Goal: Answer question/provide support: Share knowledge or assist other users

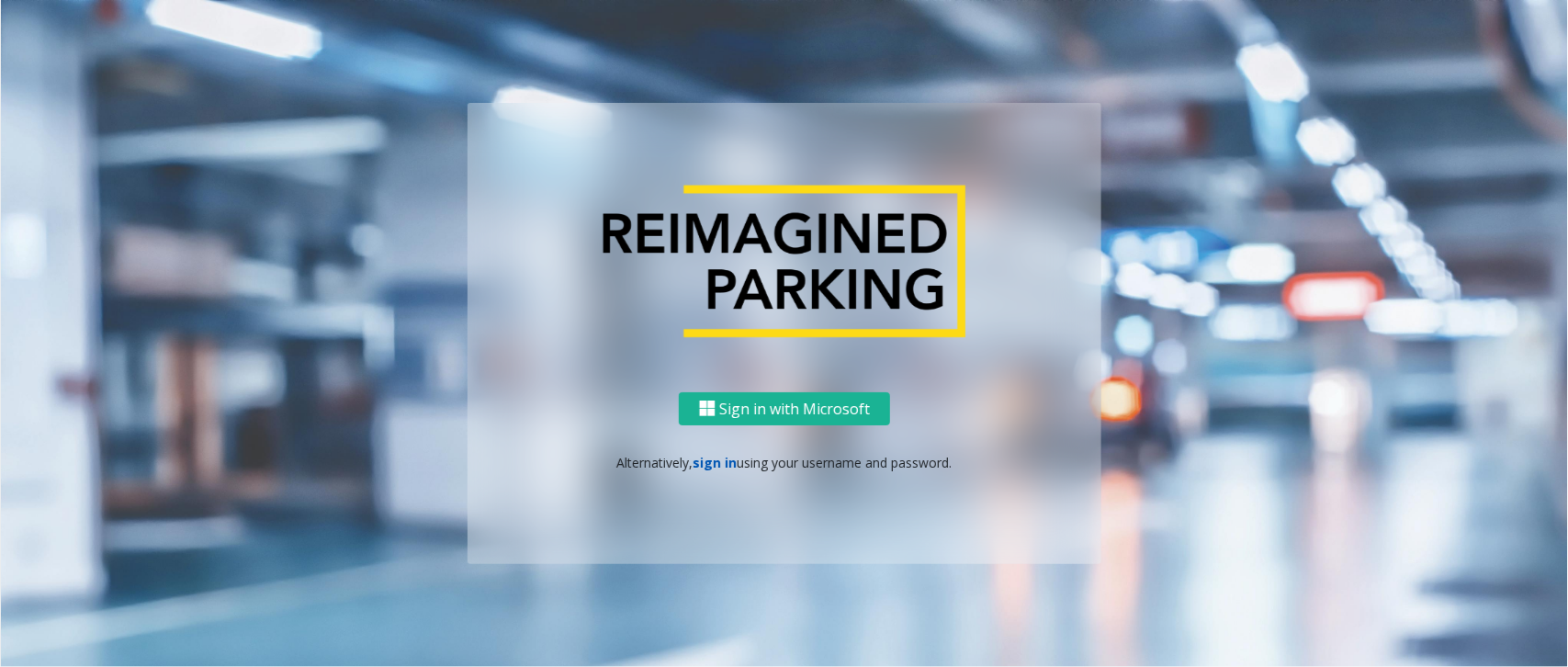
click at [727, 456] on link "sign in" at bounding box center [715, 462] width 44 height 18
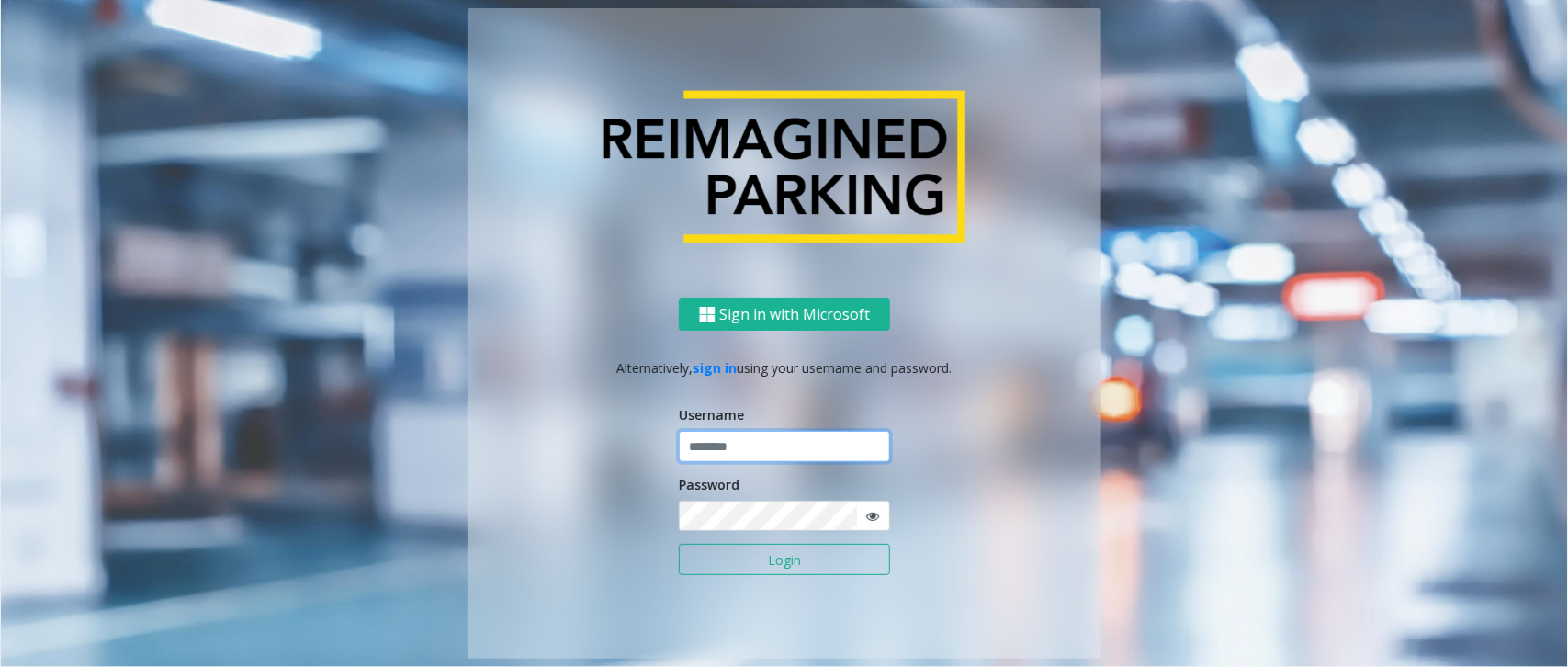
click at [731, 447] on input "text" at bounding box center [784, 446] width 211 height 31
type input "******"
click at [679, 544] on button "Login" at bounding box center [784, 559] width 211 height 31
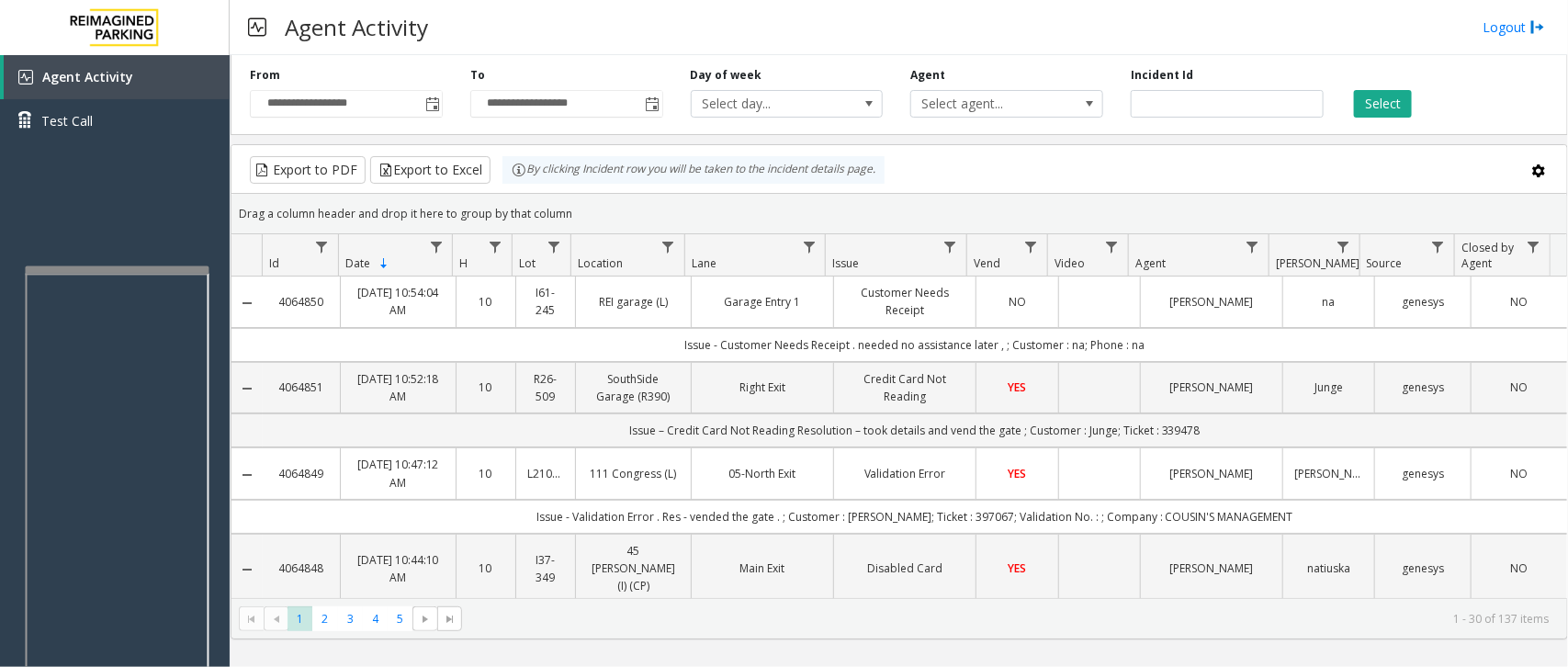
click at [147, 267] on div at bounding box center [118, 270] width 184 height 7
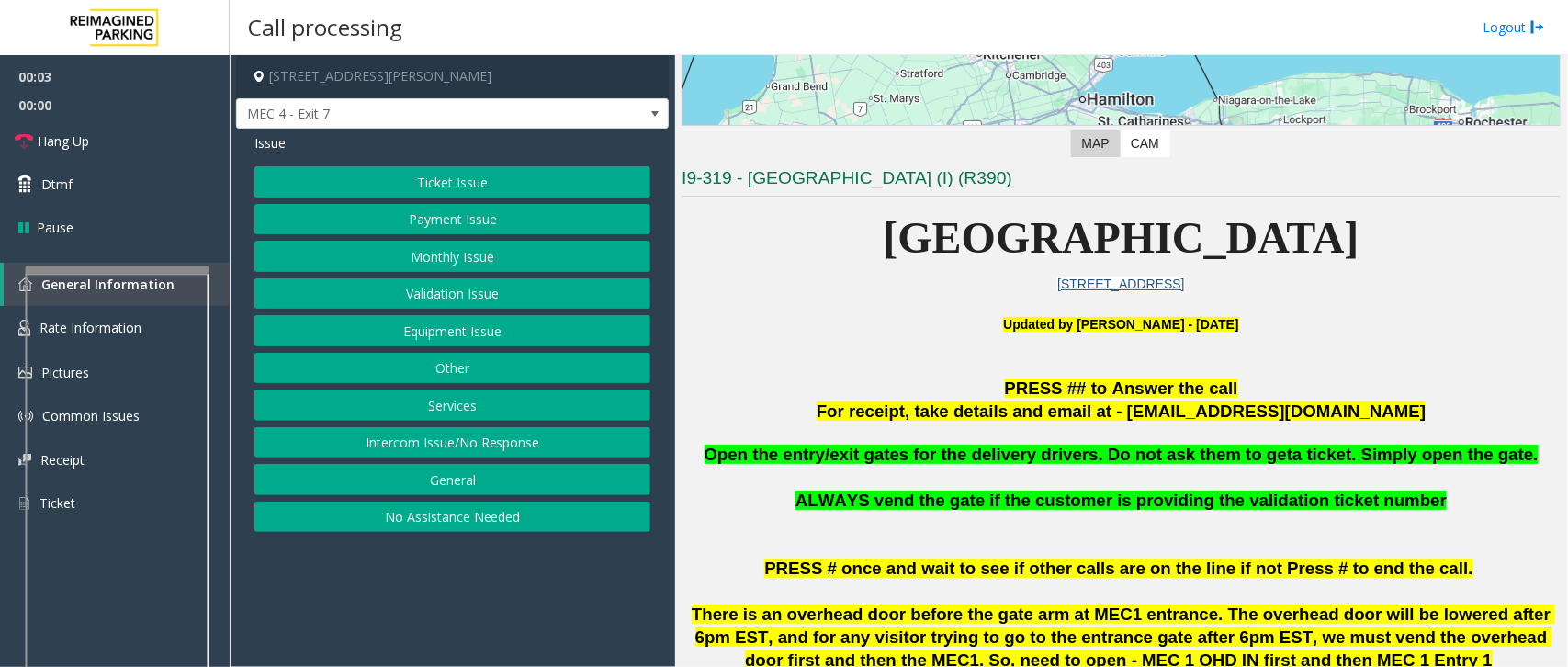
scroll to position [344, 0]
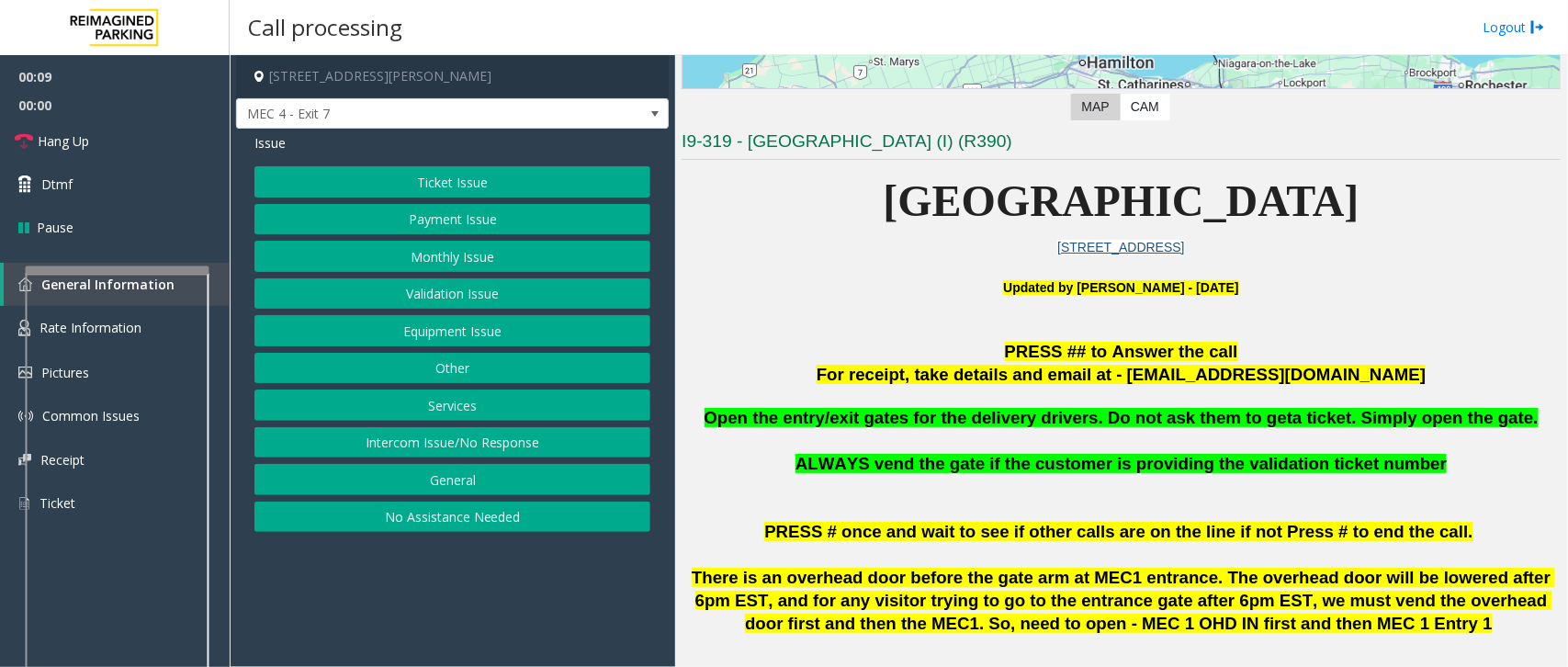
click at [441, 446] on button "Intercom Issue/No Response" at bounding box center [453, 442] width 396 height 31
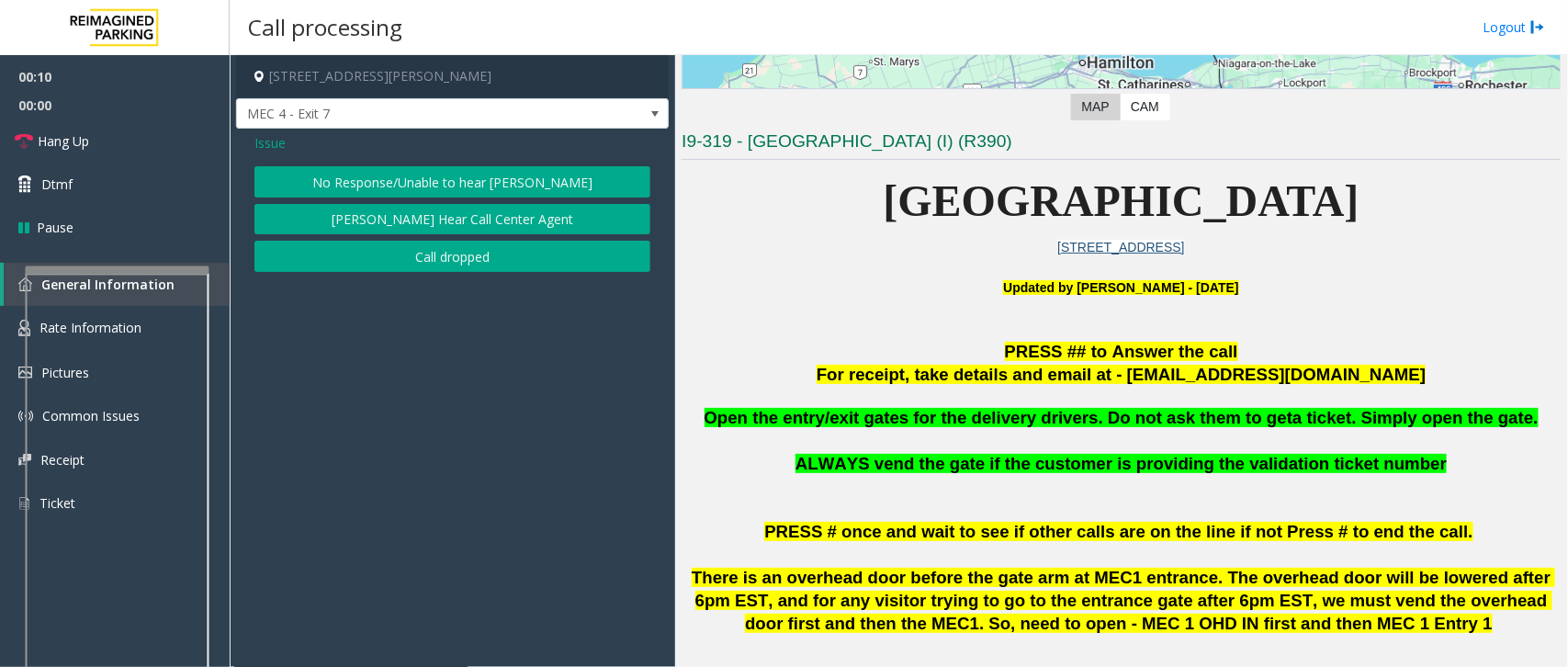
click at [412, 177] on button "No Response/Unable to hear [PERSON_NAME]" at bounding box center [453, 181] width 396 height 31
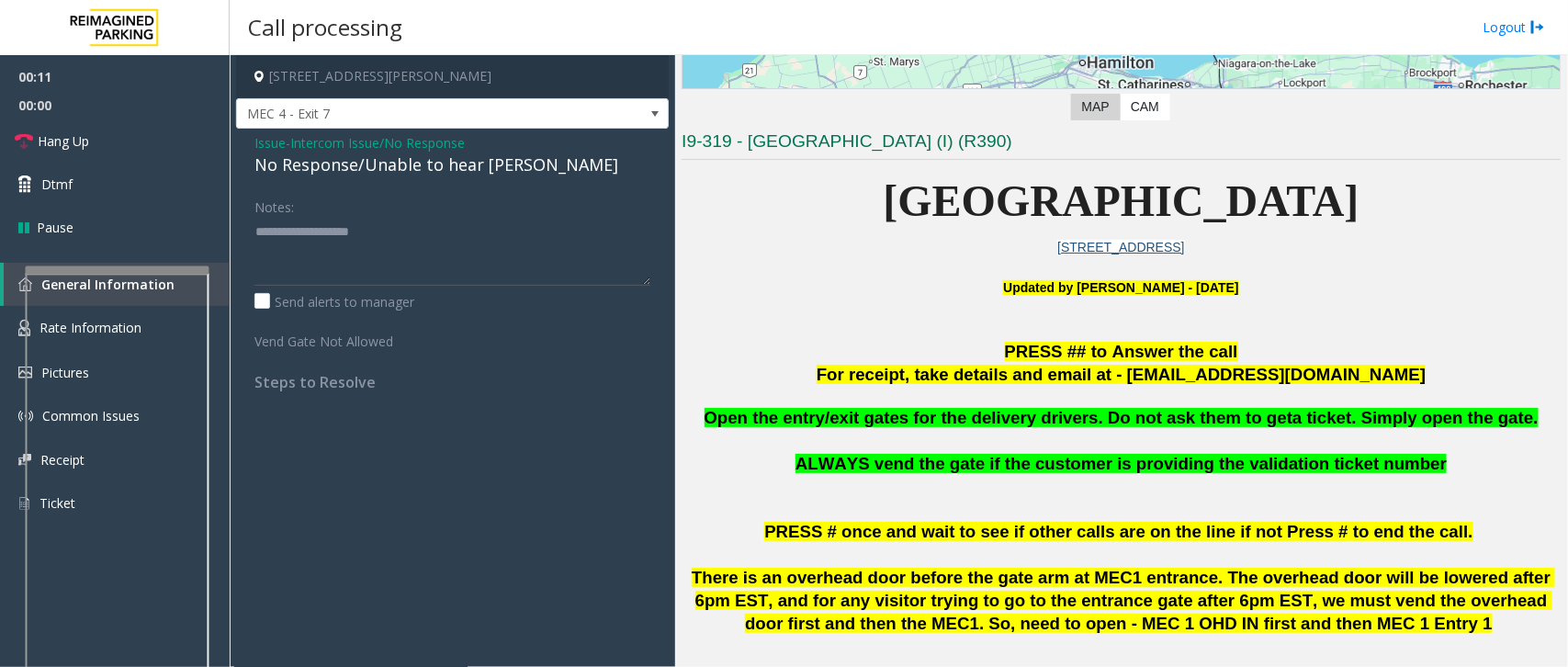
click at [393, 166] on div "No Response/Unable to hear [PERSON_NAME]" at bounding box center [453, 164] width 396 height 25
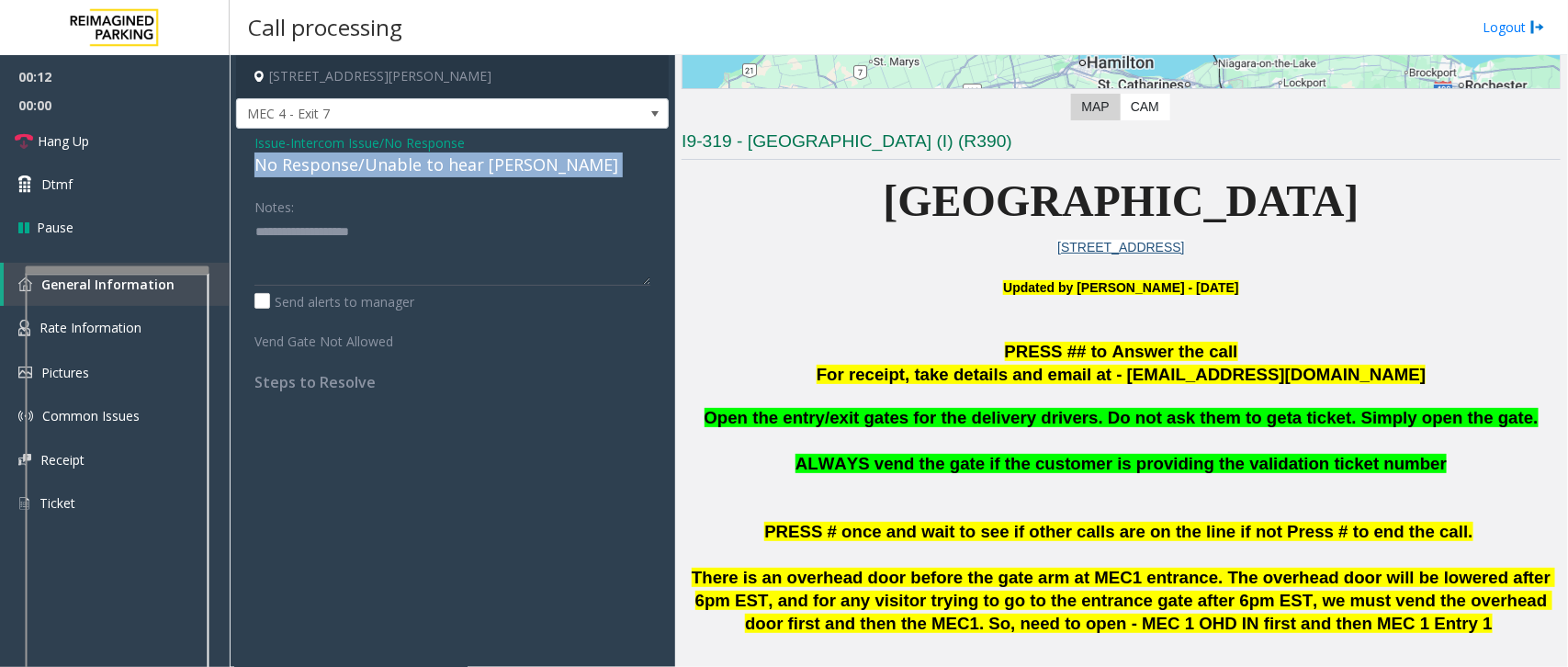
click at [393, 166] on div "No Response/Unable to hear [PERSON_NAME]" at bounding box center [453, 164] width 396 height 25
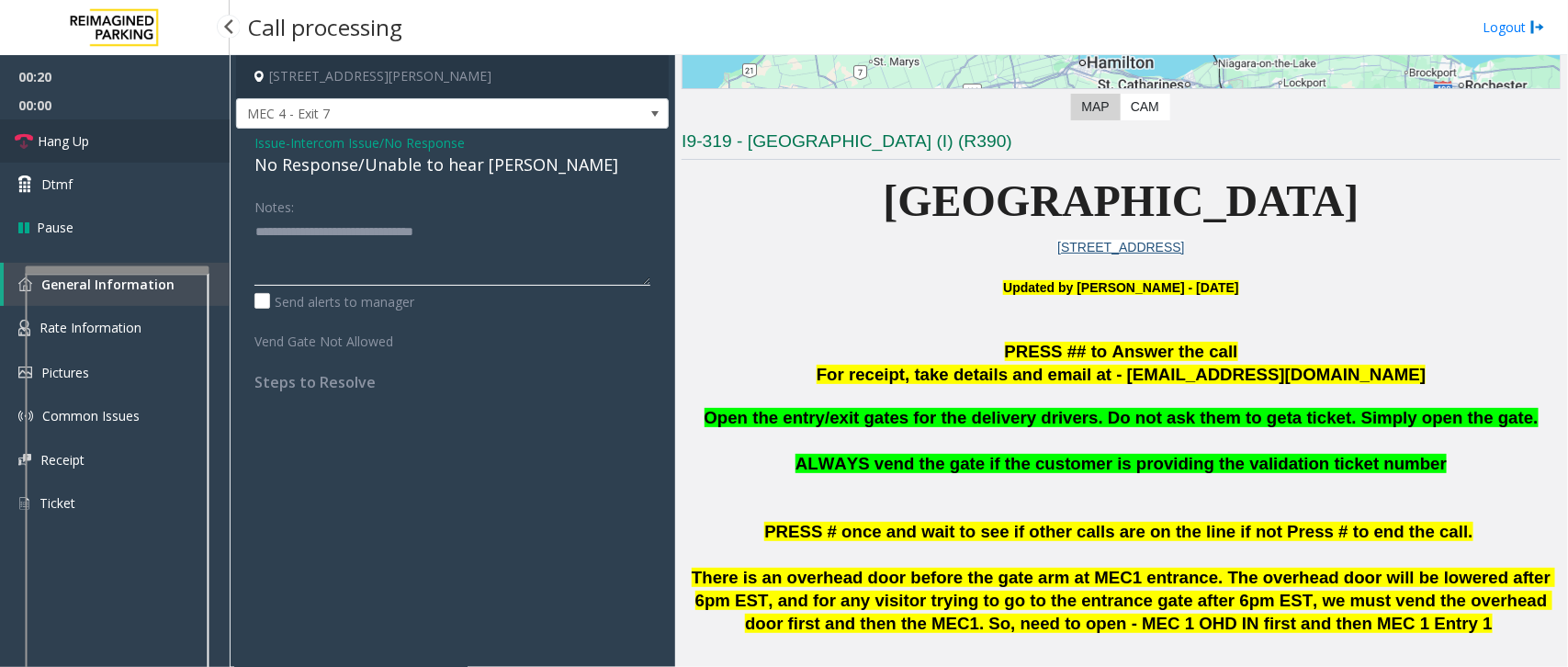
type textarea "**********"
click at [64, 141] on span "Hang Up" at bounding box center [63, 141] width 51 height 20
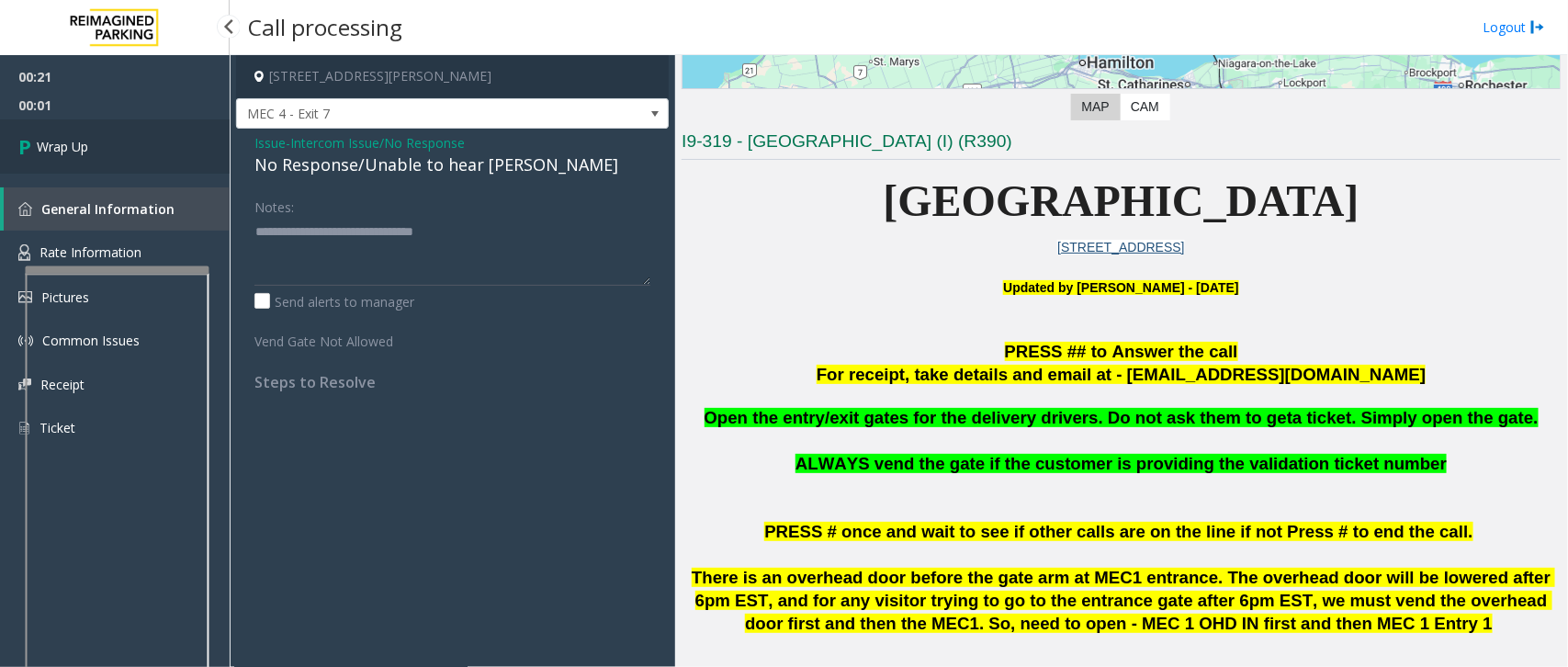
click at [64, 141] on span "Wrap Up" at bounding box center [62, 146] width 51 height 20
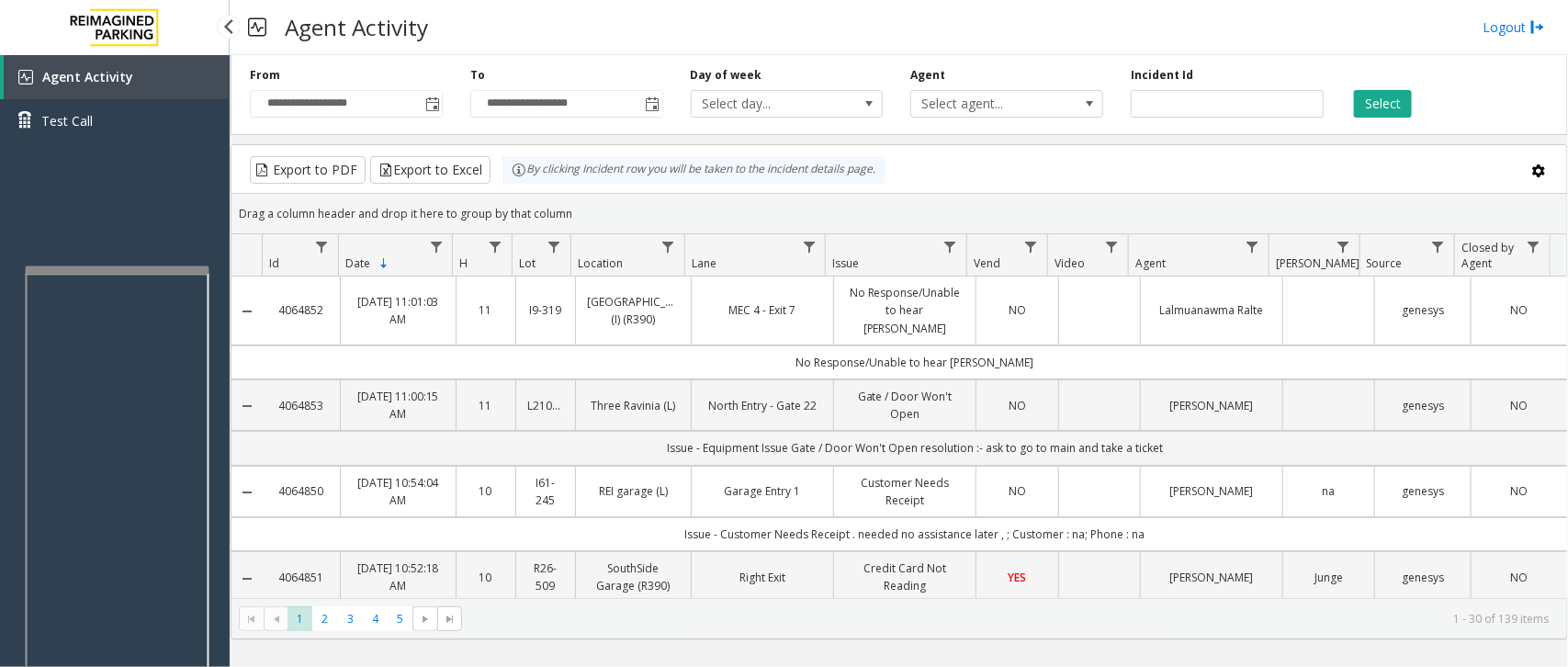
click at [147, 217] on div "Agent Activity Test Call" at bounding box center [115, 388] width 230 height 667
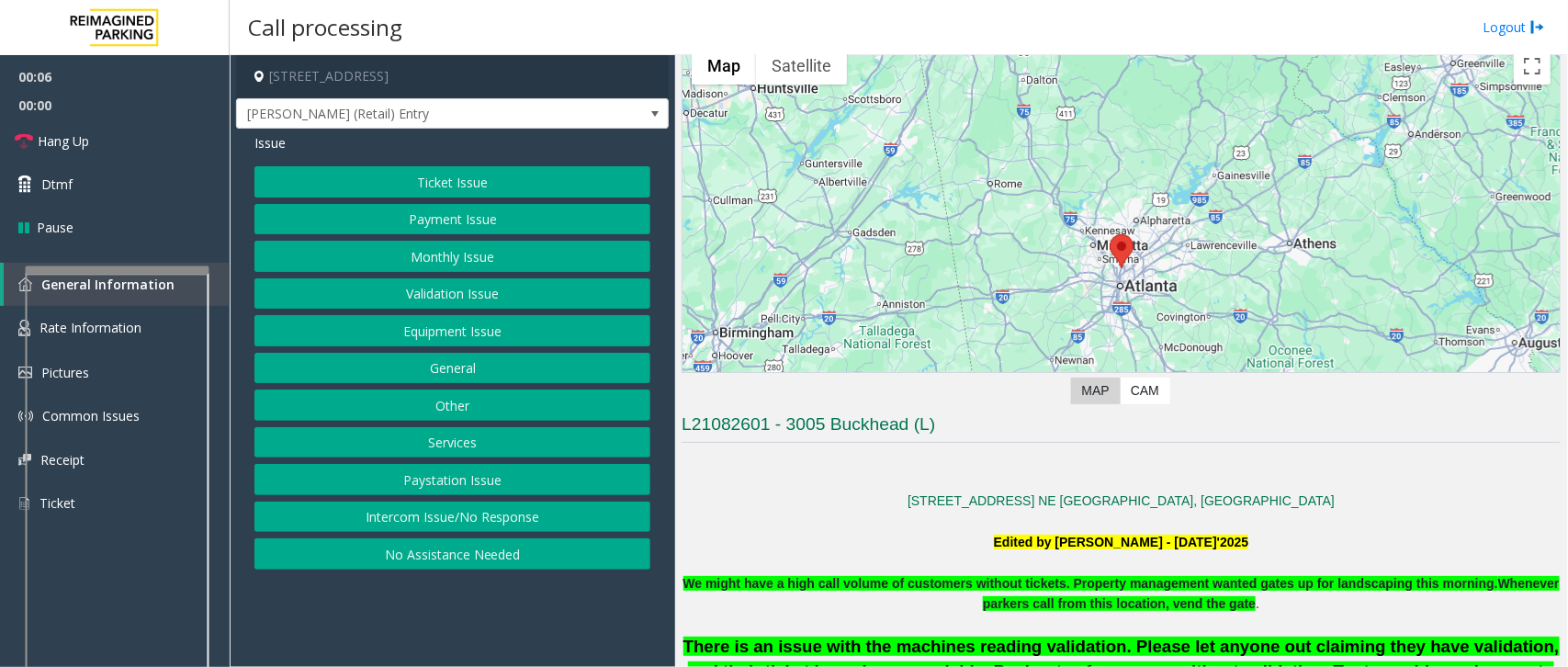
scroll to position [344, 0]
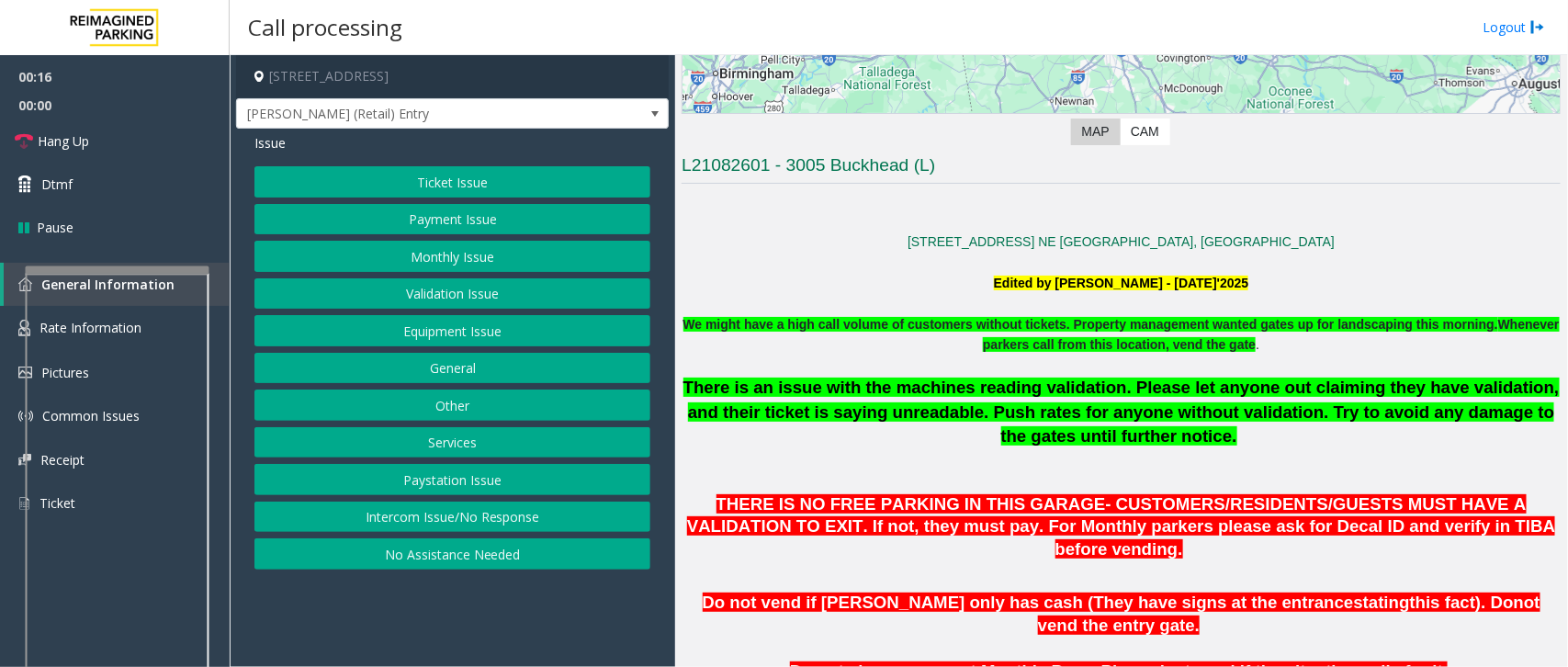
click at [498, 519] on button "Intercom Issue/No Response" at bounding box center [453, 516] width 396 height 31
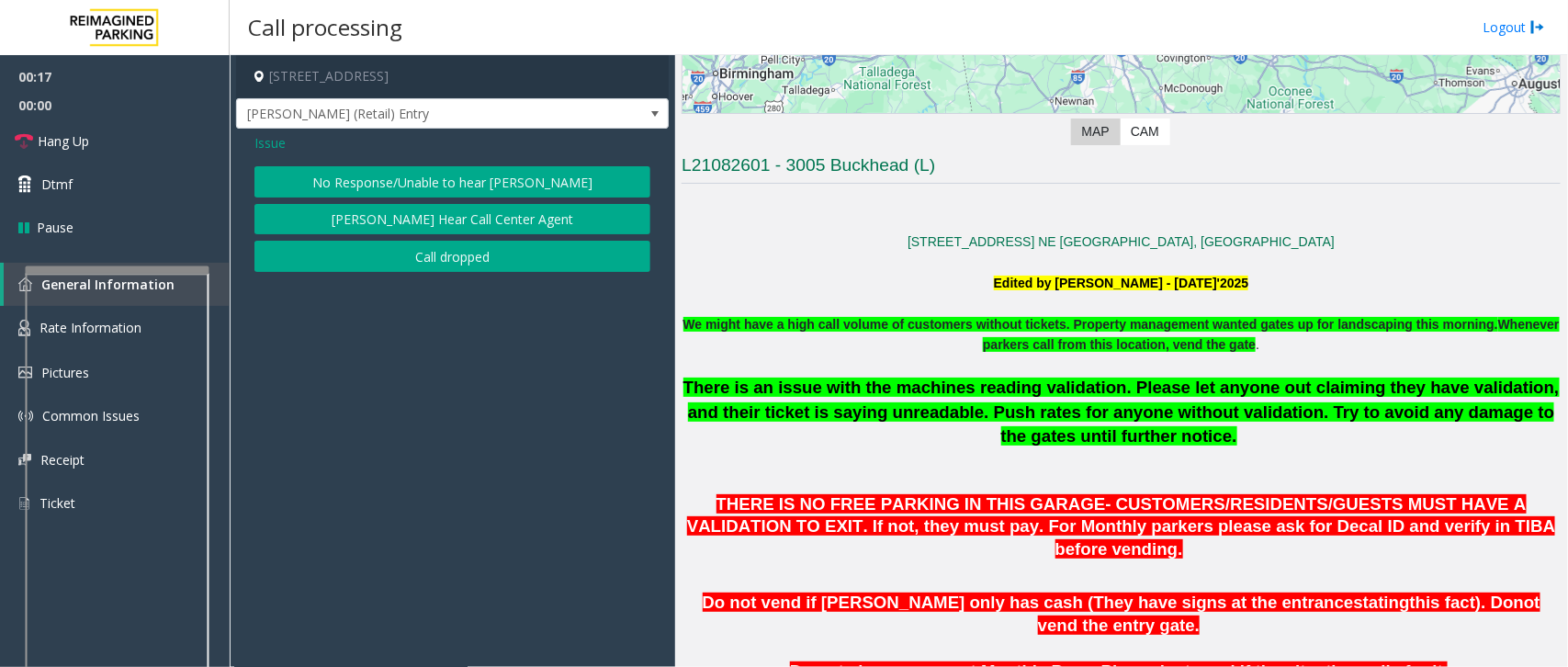
click at [530, 175] on button "No Response/Unable to hear [PERSON_NAME]" at bounding box center [453, 181] width 396 height 31
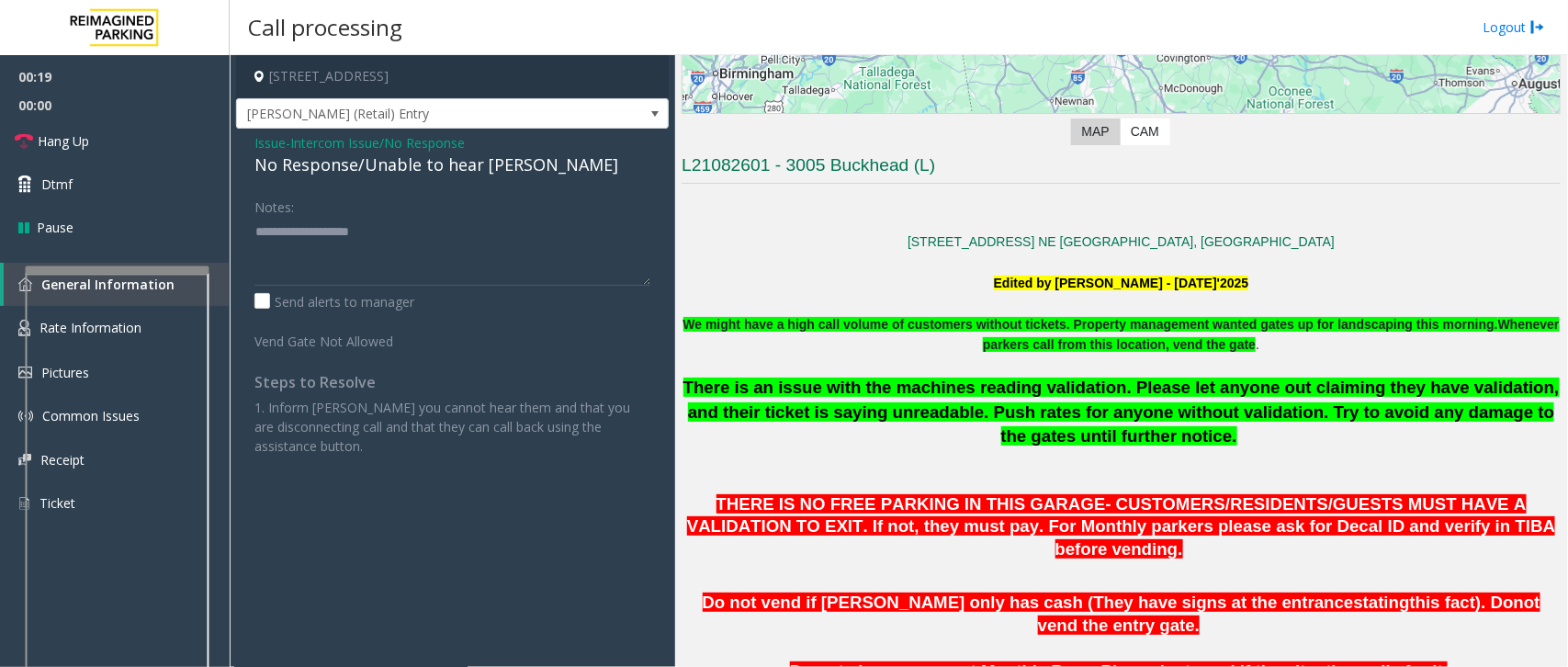
click at [418, 161] on div "No Response/Unable to hear [PERSON_NAME]" at bounding box center [453, 164] width 396 height 25
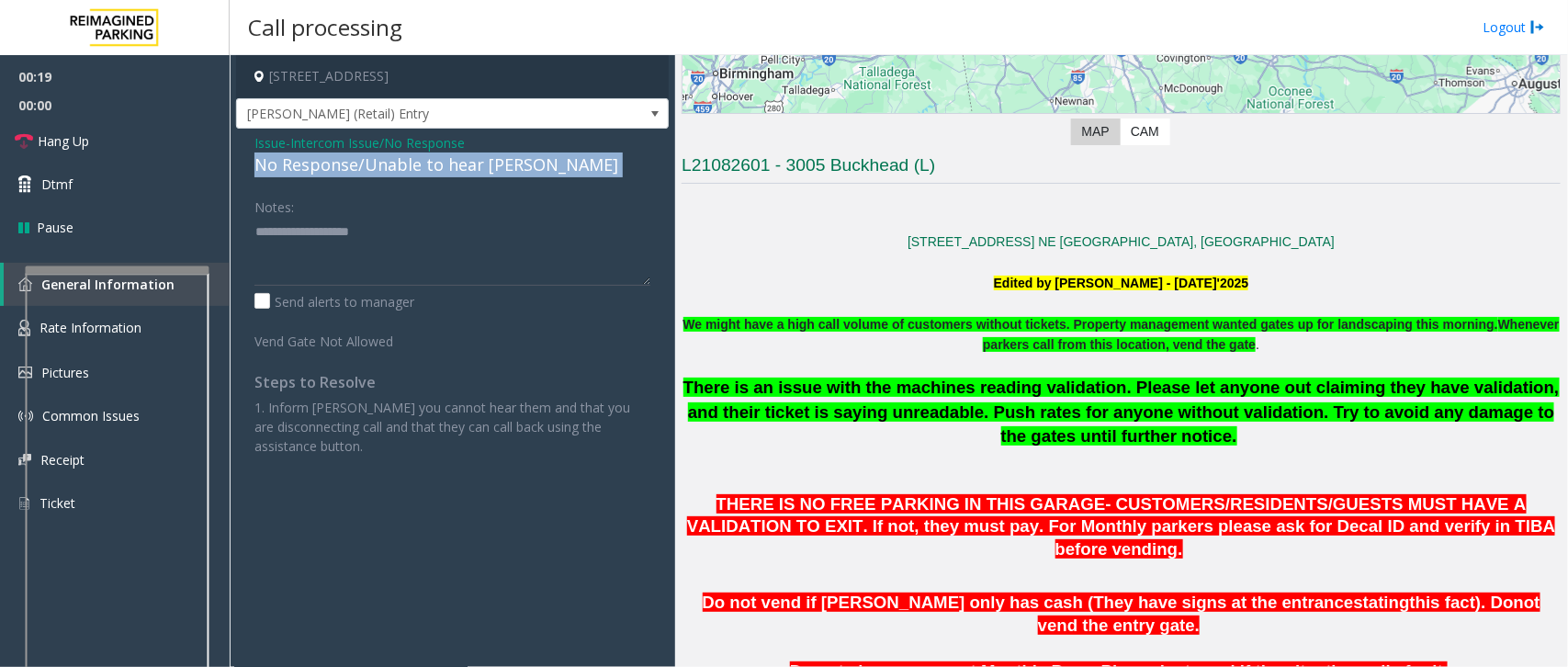
click at [418, 161] on div "No Response/Unable to hear [PERSON_NAME]" at bounding box center [453, 164] width 396 height 25
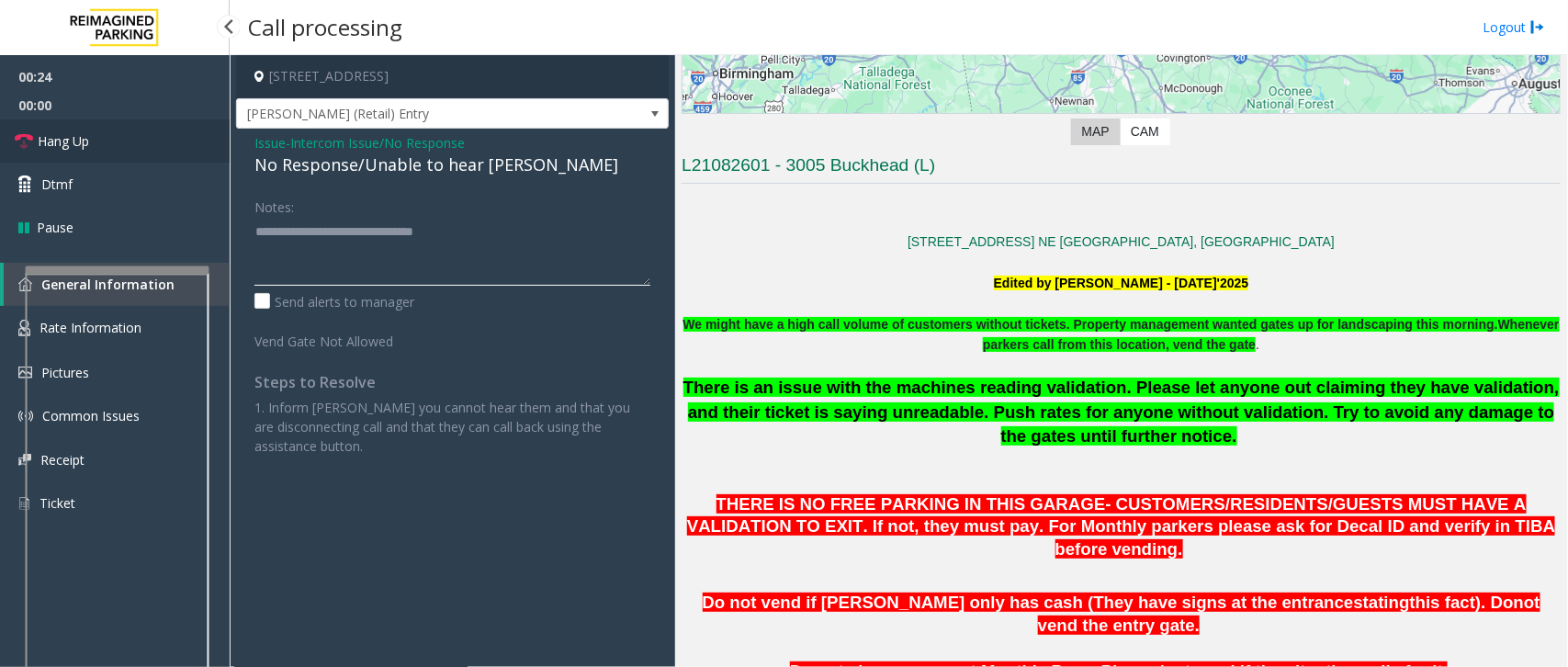
type textarea "**********"
click at [63, 147] on span "Hang Up" at bounding box center [63, 141] width 51 height 20
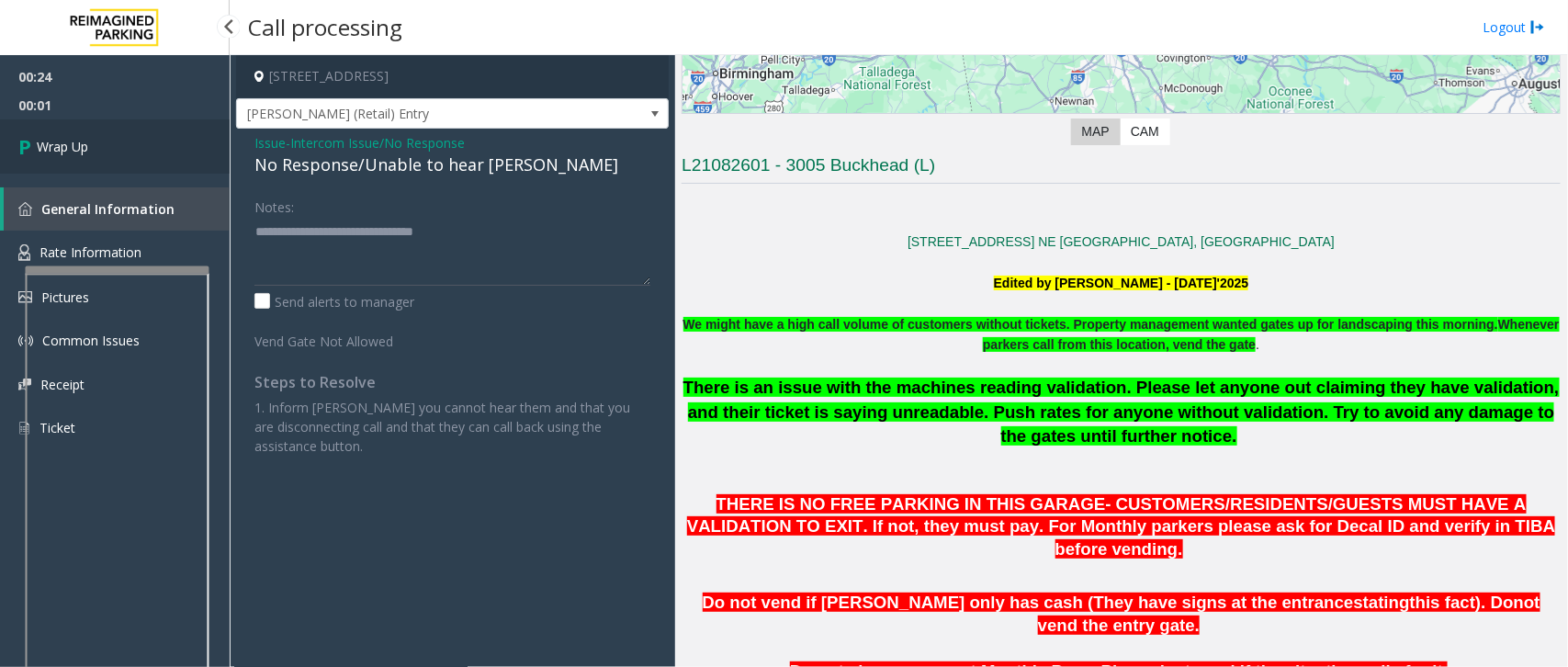
click at [70, 140] on span "Wrap Up" at bounding box center [62, 146] width 51 height 20
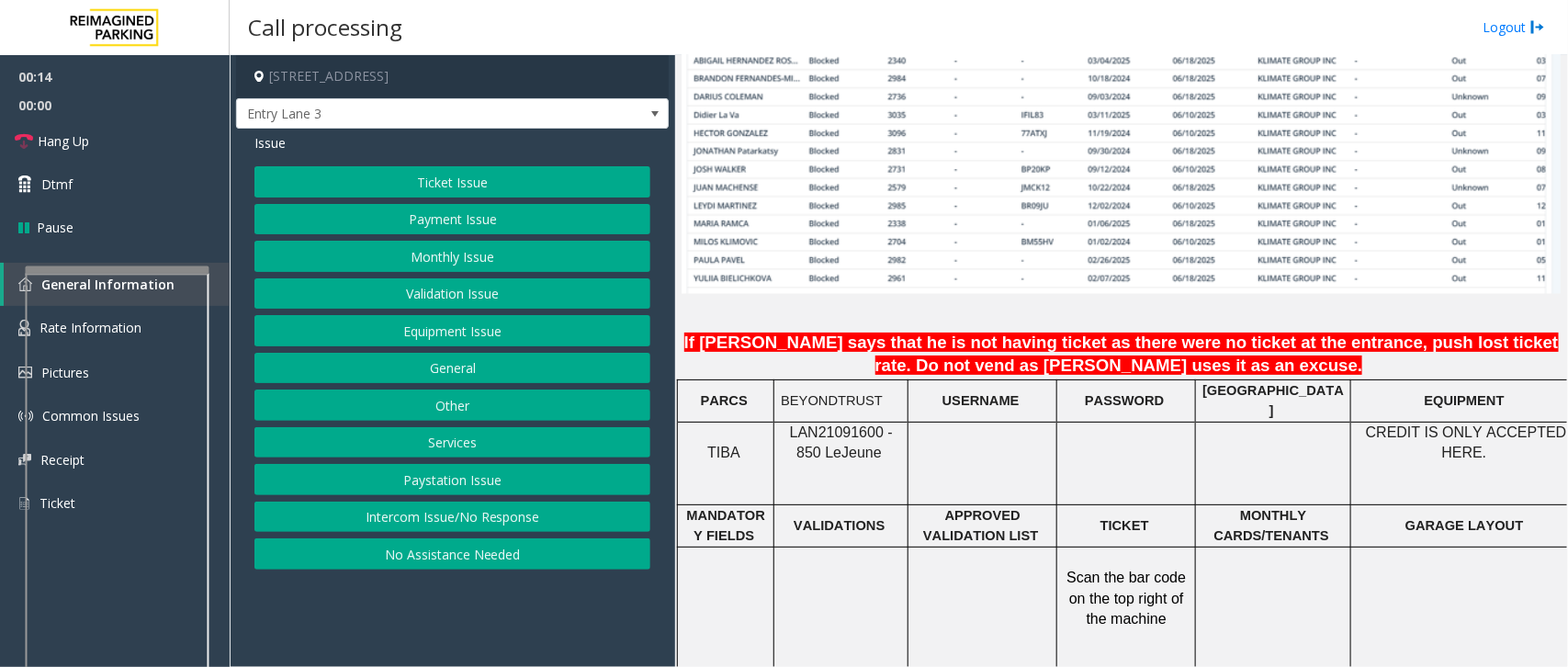
scroll to position [1377, 0]
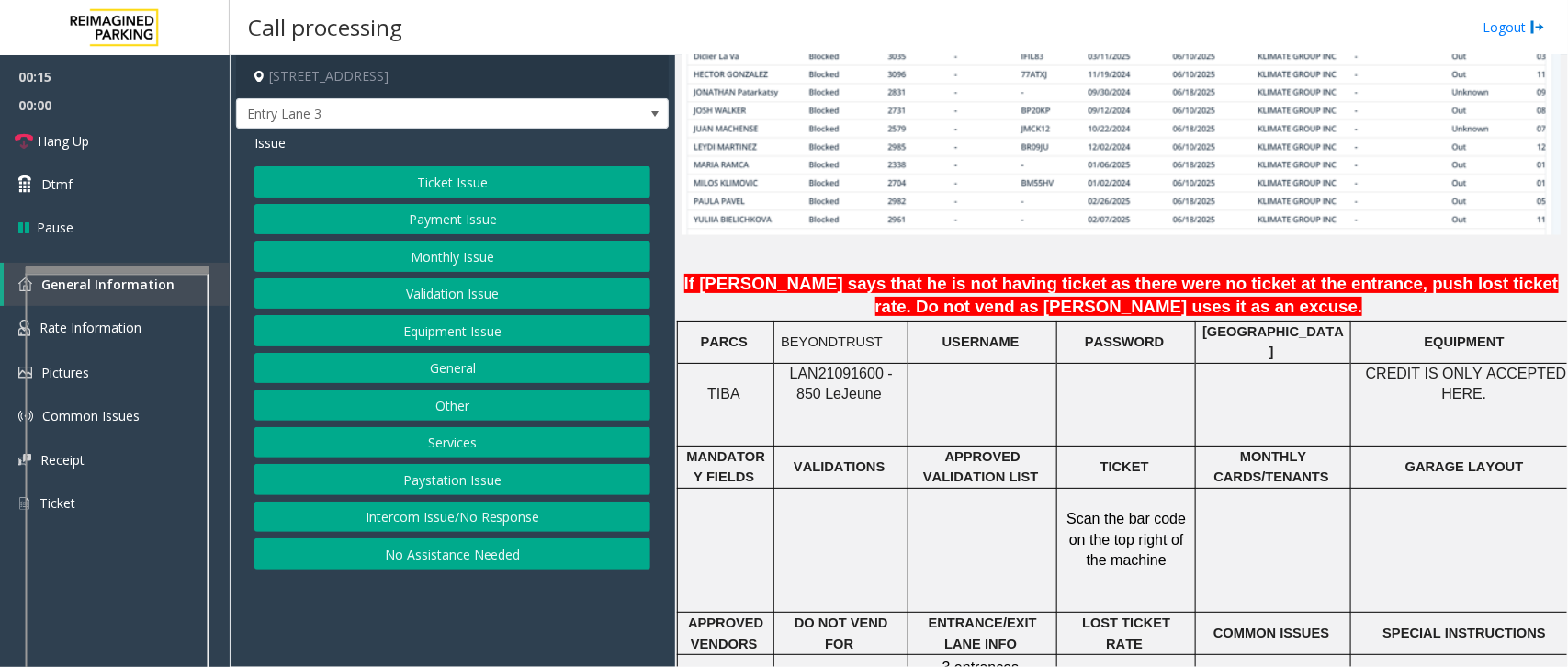
click at [854, 366] on span "LAN21091600 - 850 Le" at bounding box center [841, 383] width 103 height 35
click at [447, 514] on button "Intercom Issue/No Response" at bounding box center [453, 516] width 396 height 31
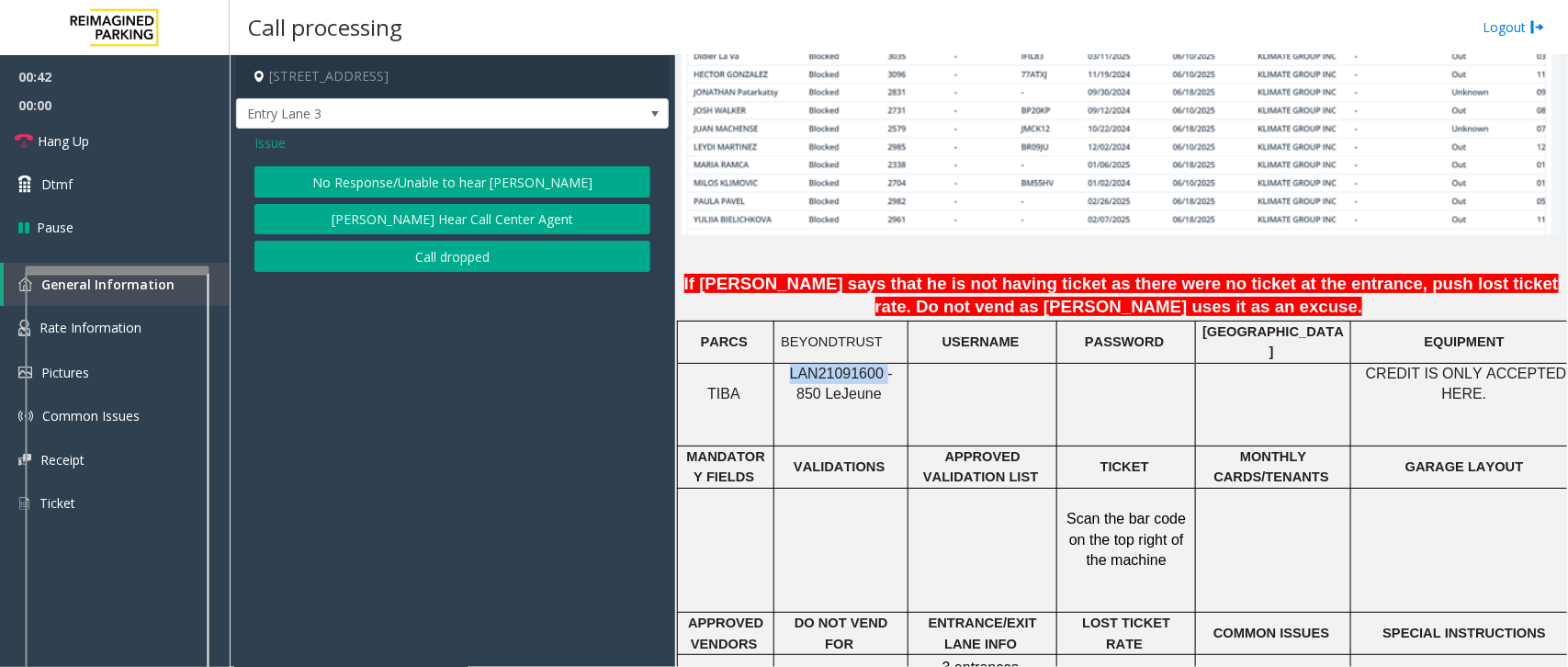
click at [516, 185] on button "No Response/Unable to hear [PERSON_NAME]" at bounding box center [453, 181] width 396 height 31
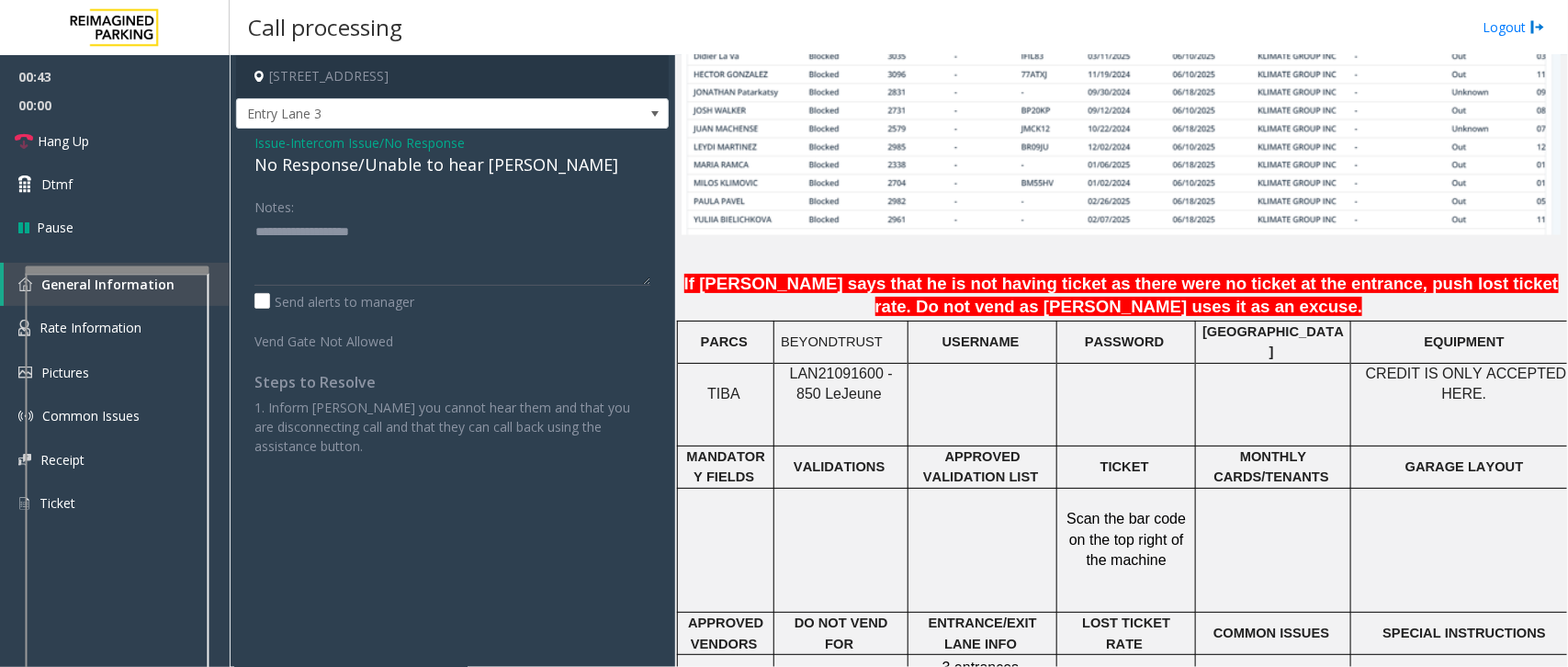
click at [484, 159] on div "No Response/Unable to hear [PERSON_NAME]" at bounding box center [453, 164] width 396 height 25
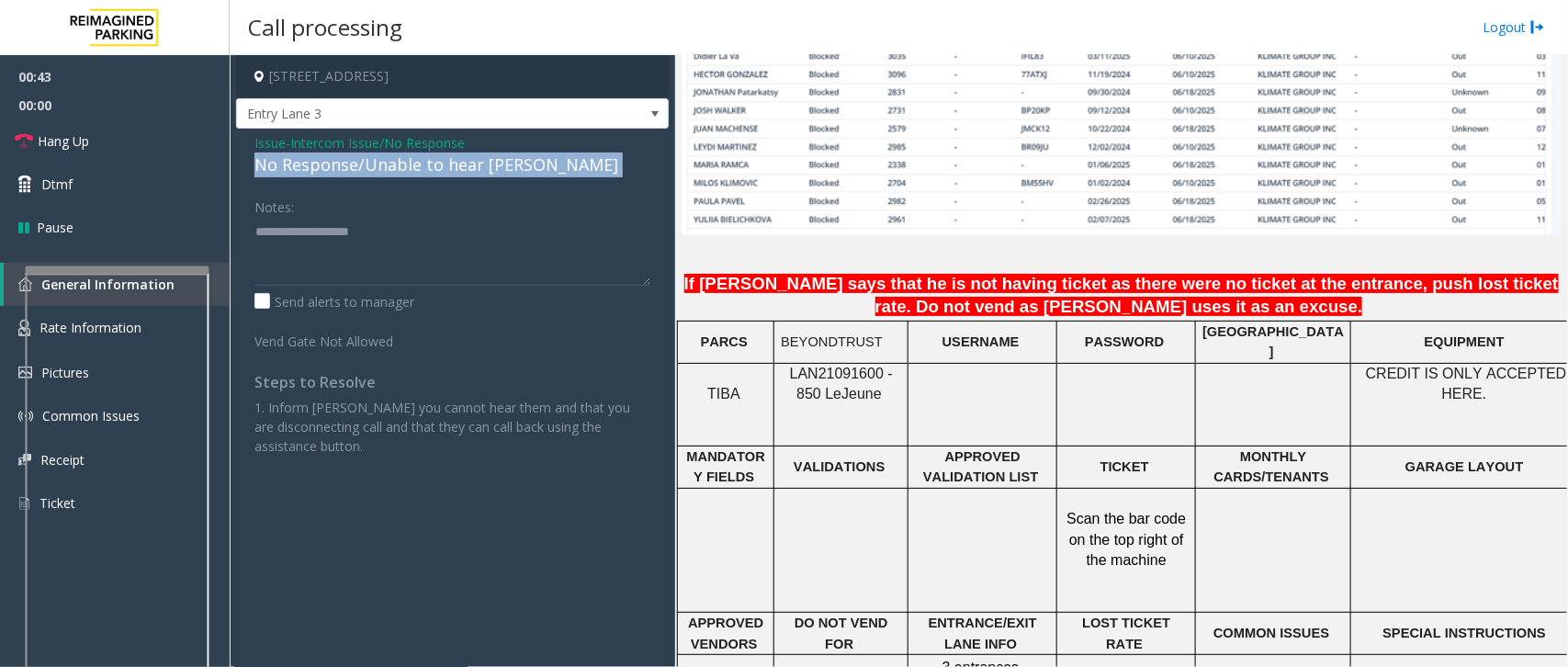
click at [484, 159] on div "No Response/Unable to hear [PERSON_NAME]" at bounding box center [453, 164] width 396 height 25
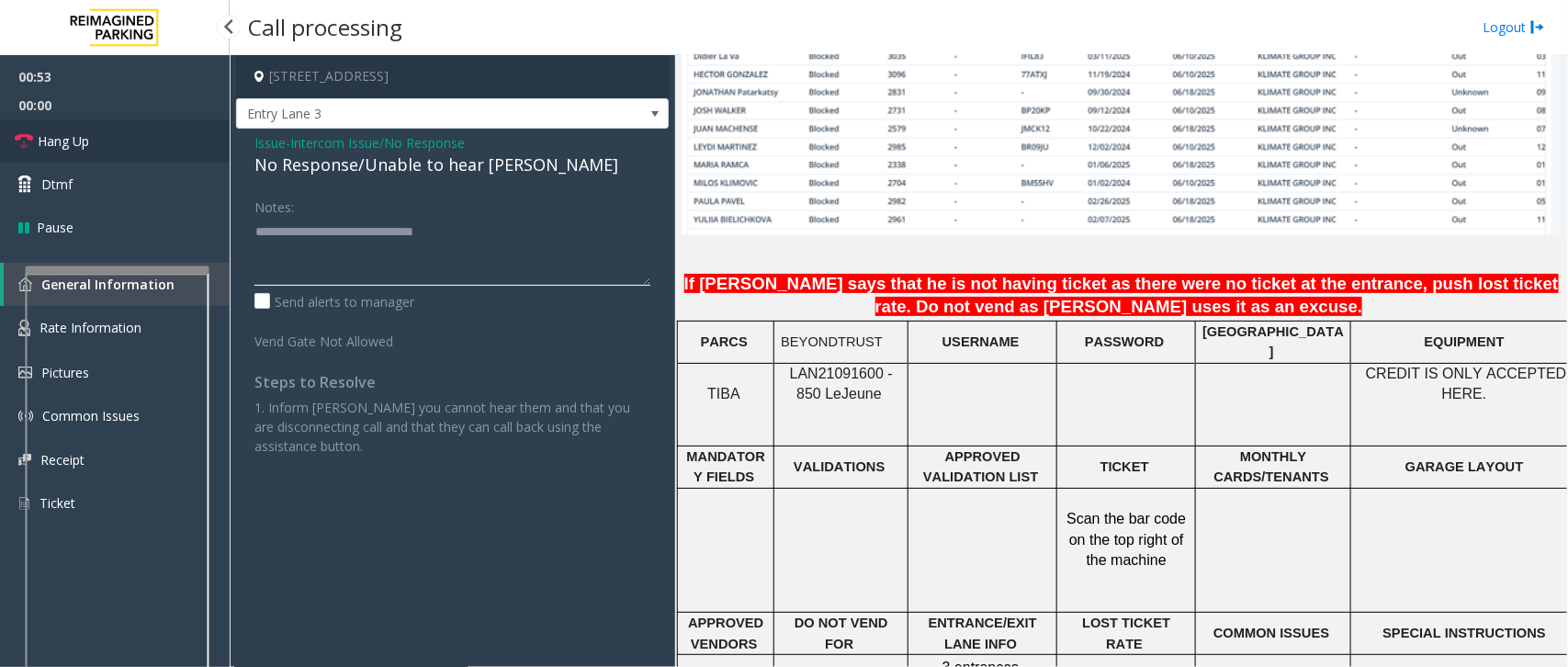
type textarea "**********"
click at [78, 145] on span "Hang Up" at bounding box center [63, 141] width 51 height 20
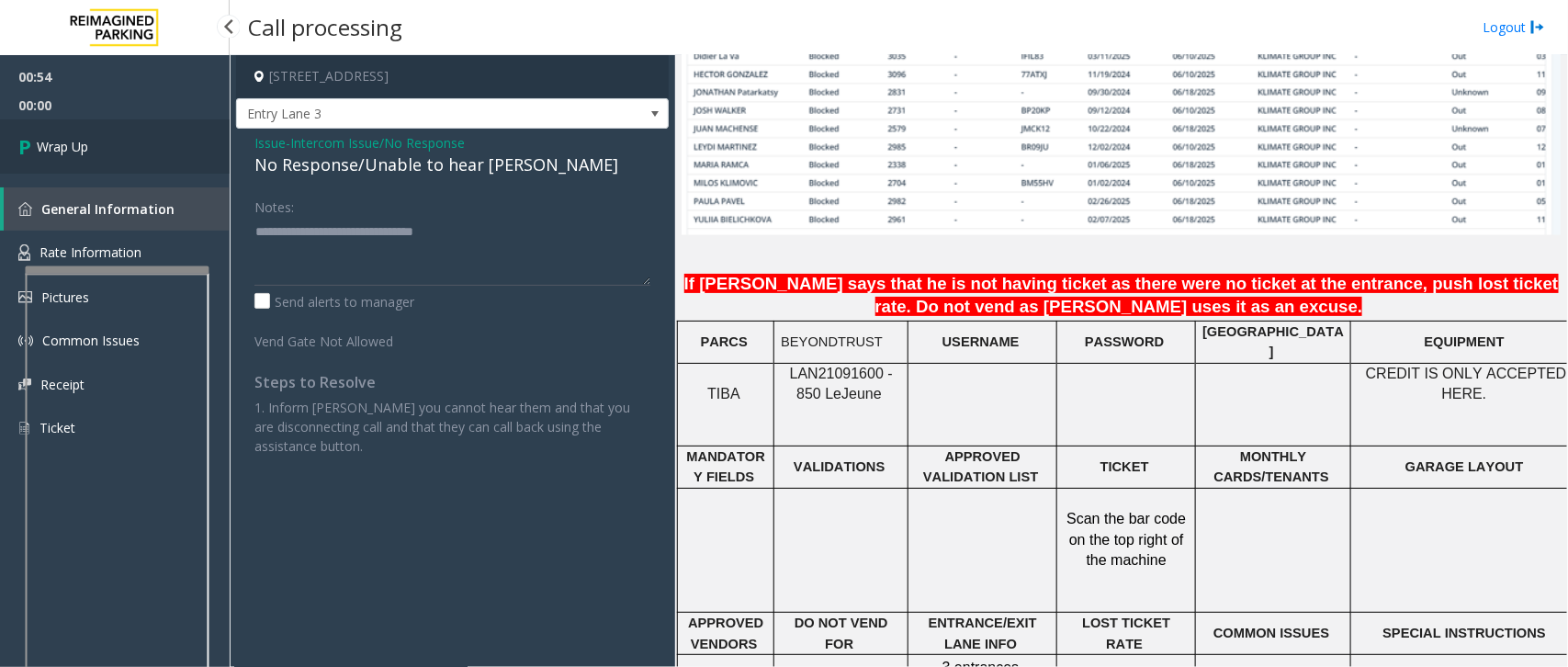
click at [78, 145] on span "Wrap Up" at bounding box center [62, 146] width 51 height 20
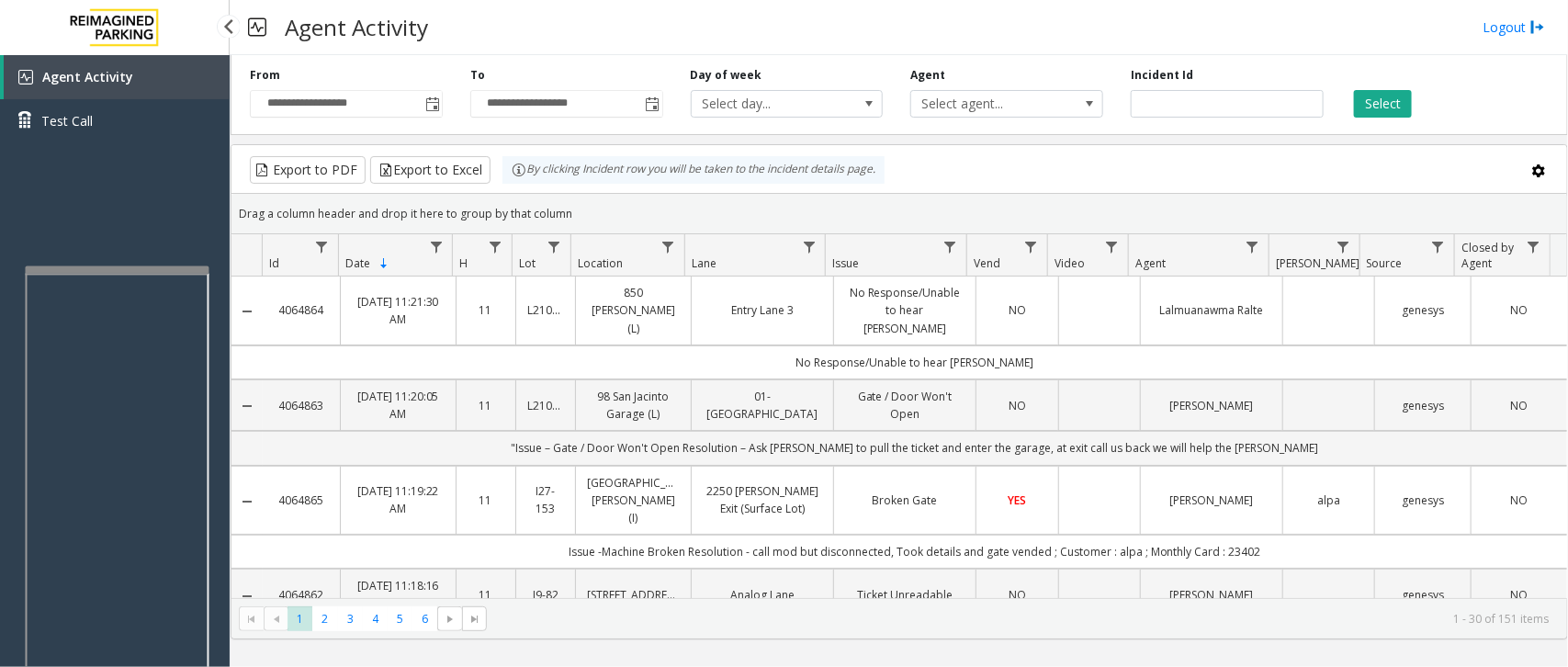
click at [184, 172] on div "Agent Activity Test Call" at bounding box center [115, 388] width 230 height 667
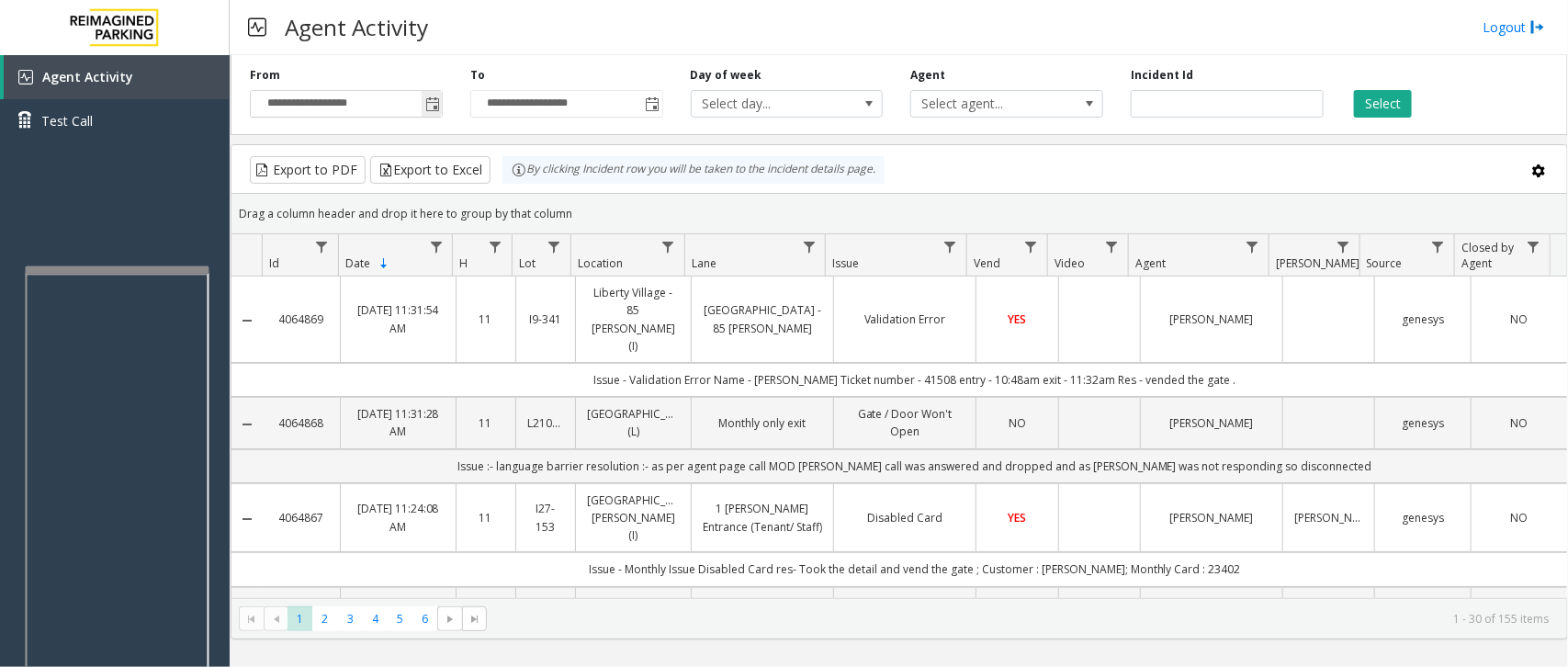
click at [436, 103] on span "Toggle popup" at bounding box center [433, 104] width 15 height 15
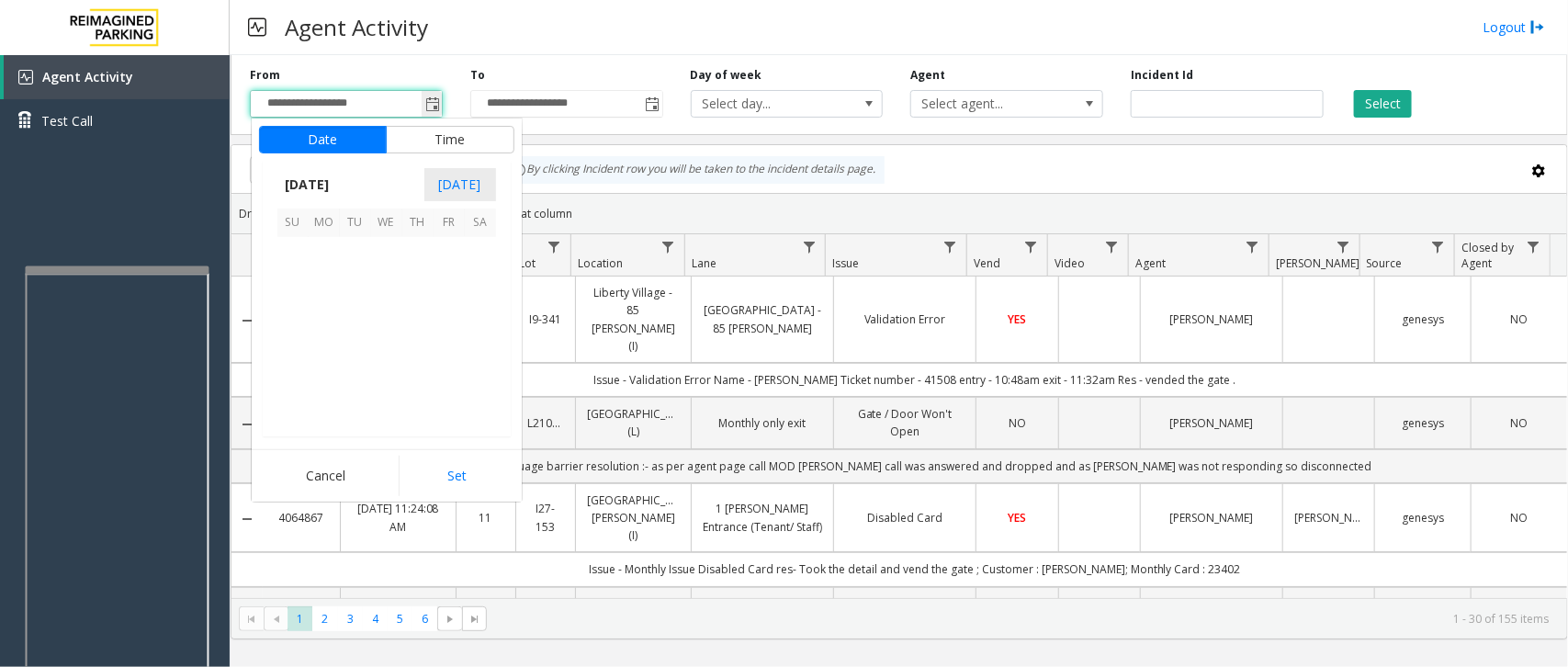
scroll to position [329139, 0]
click at [459, 299] on span "8" at bounding box center [449, 284] width 31 height 31
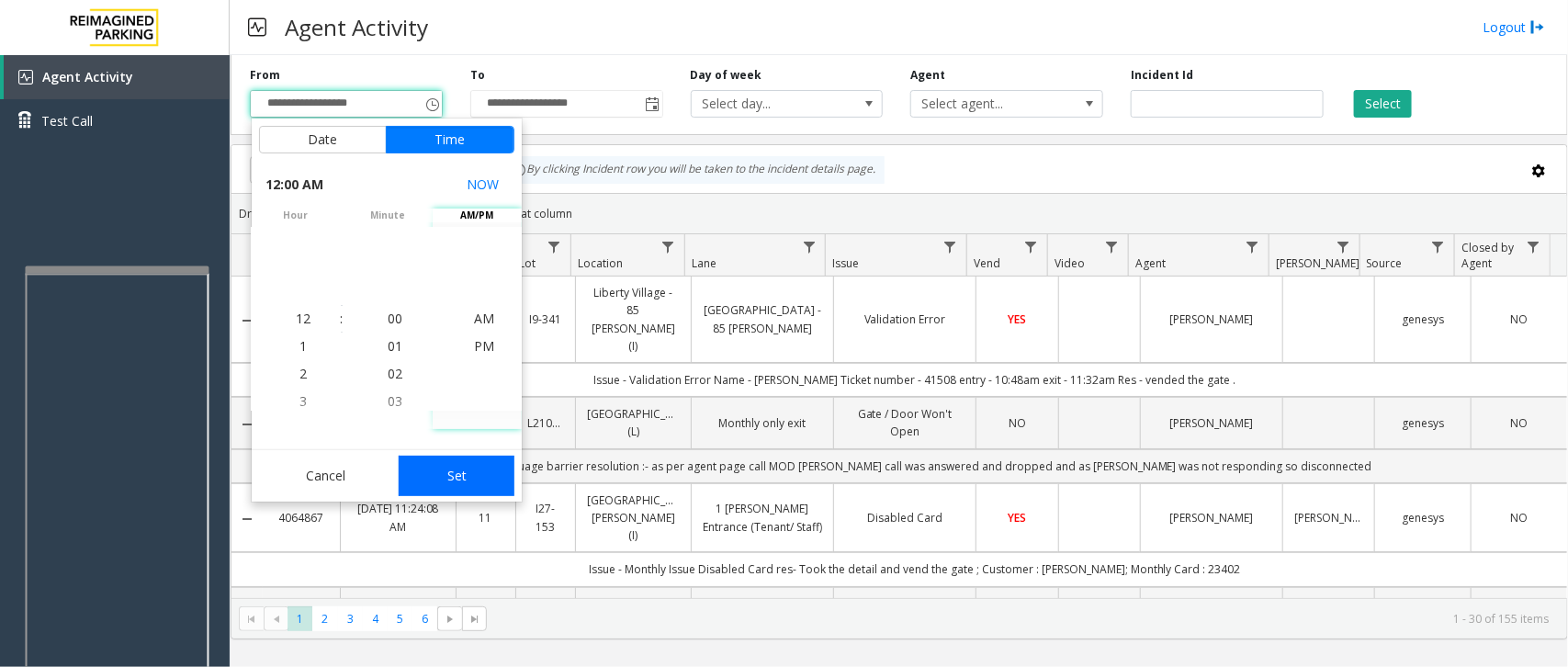
click at [433, 480] on button "Set" at bounding box center [456, 475] width 116 height 40
type input "**********"
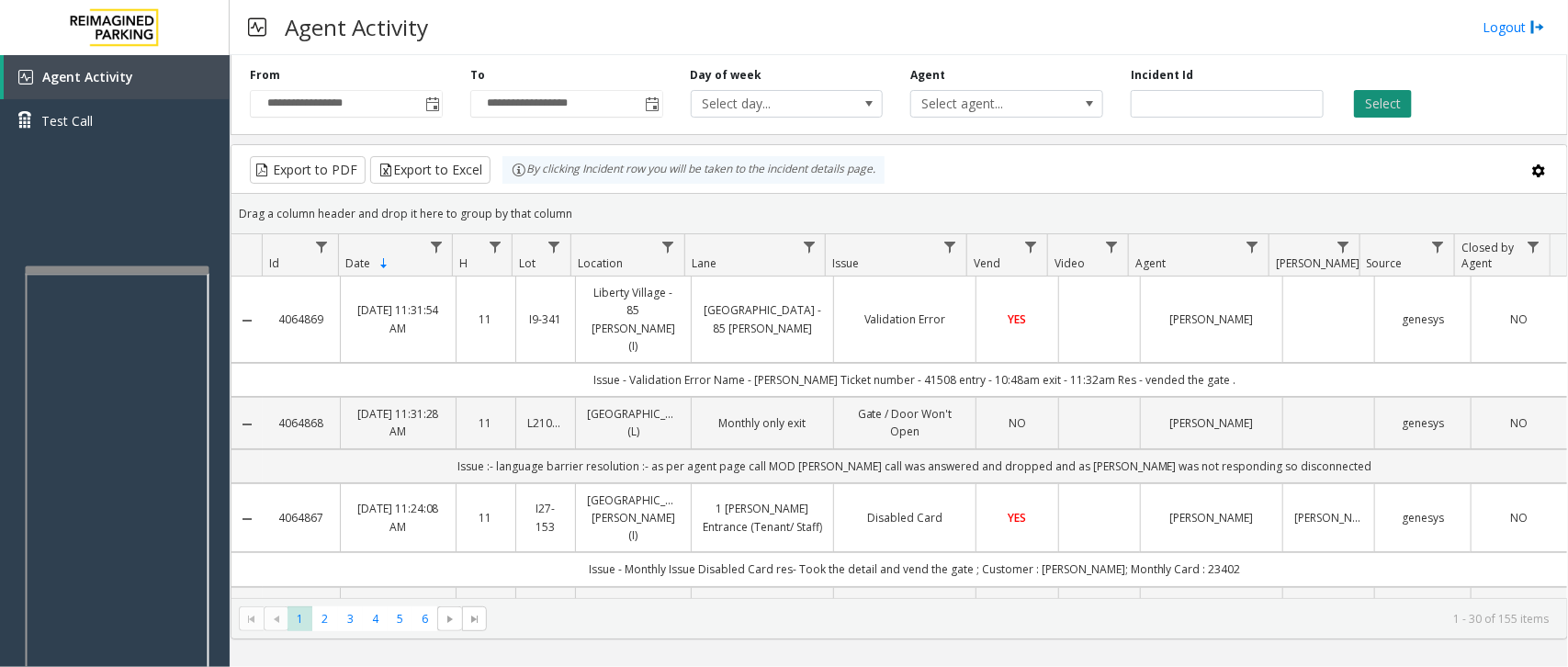
click at [1387, 97] on button "Select" at bounding box center [1383, 104] width 58 height 28
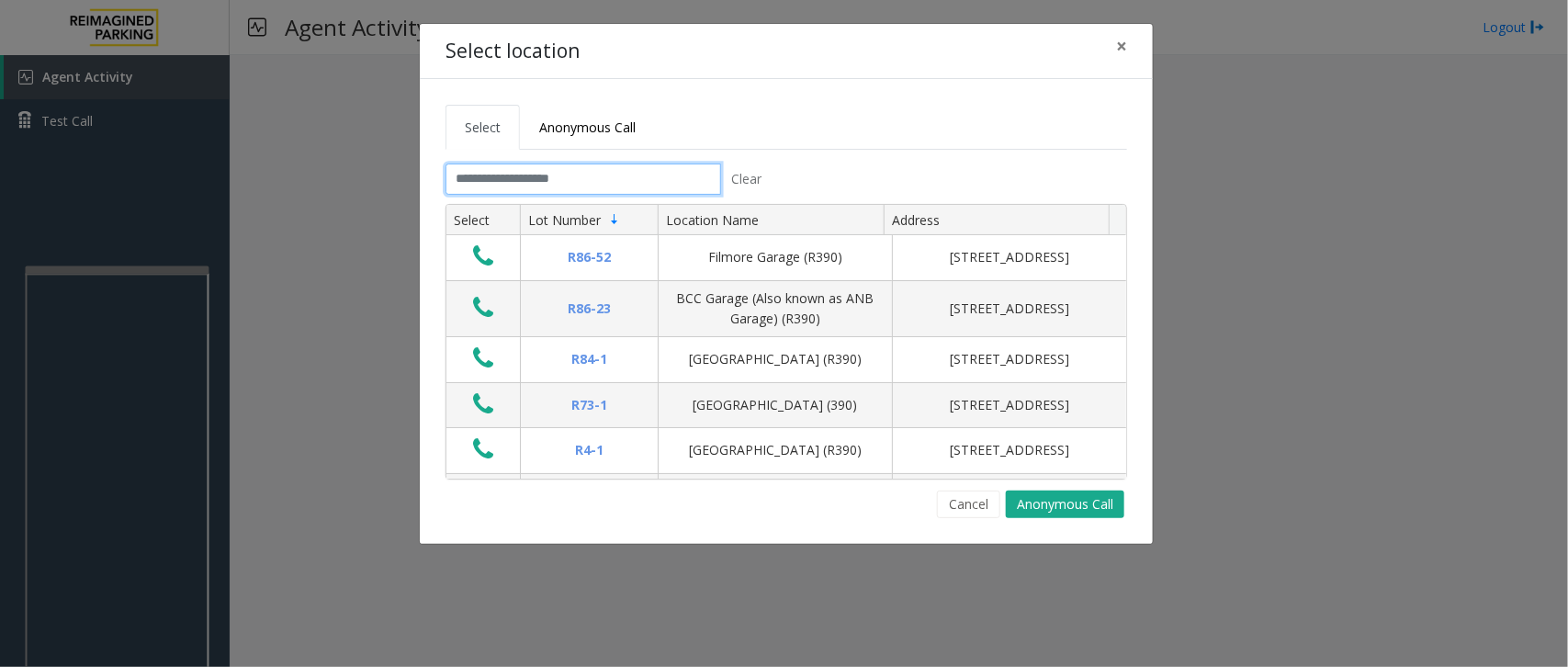
click at [531, 181] on input "text" at bounding box center [582, 178] width 275 height 31
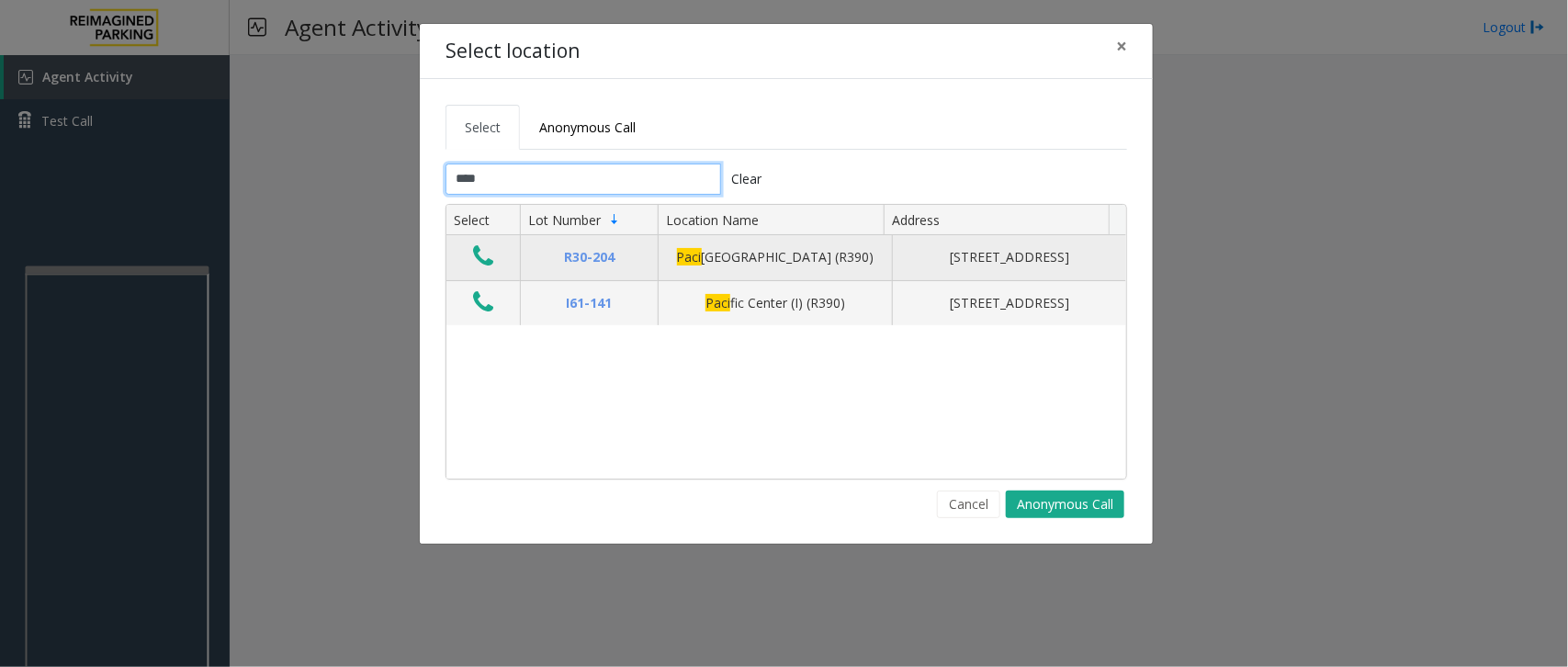
type input "****"
click at [481, 266] on icon "Data table" at bounding box center [483, 257] width 21 height 26
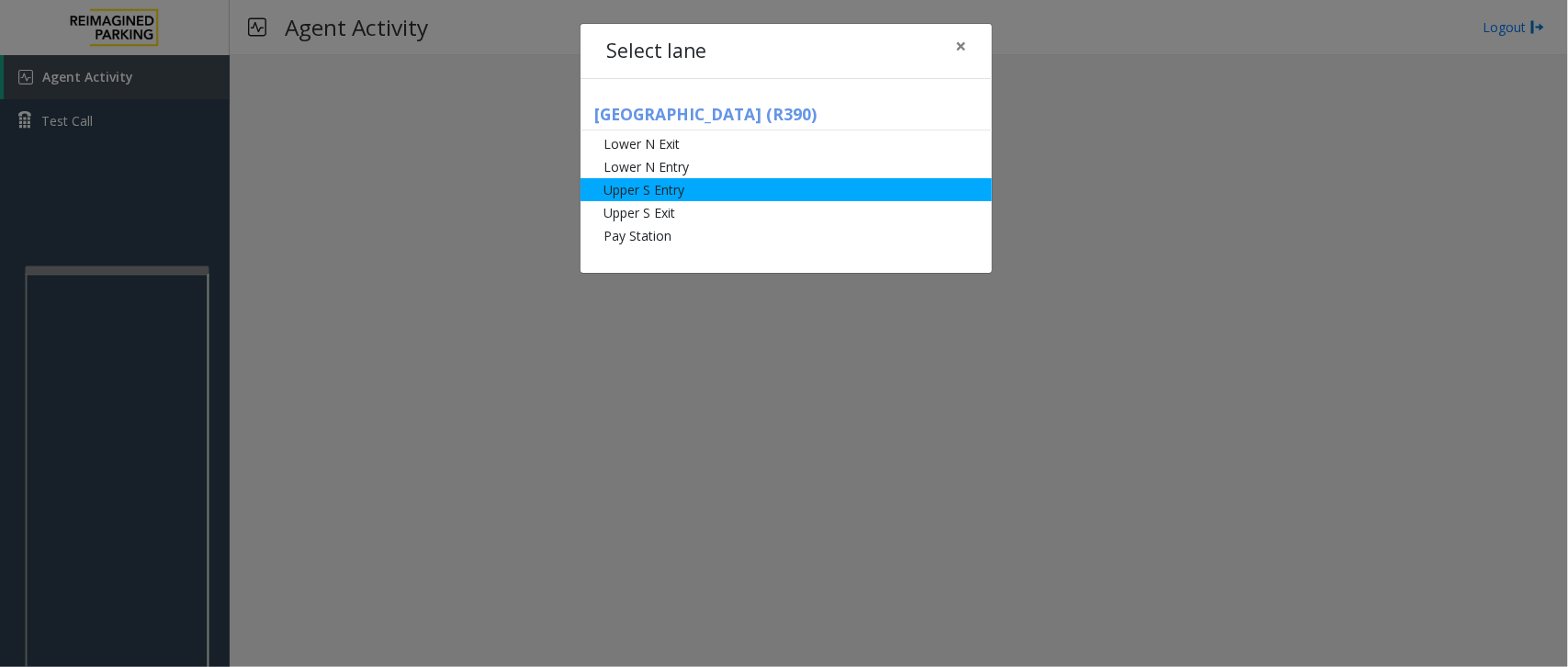
click at [630, 198] on li "Upper S Entry" at bounding box center [786, 189] width 412 height 23
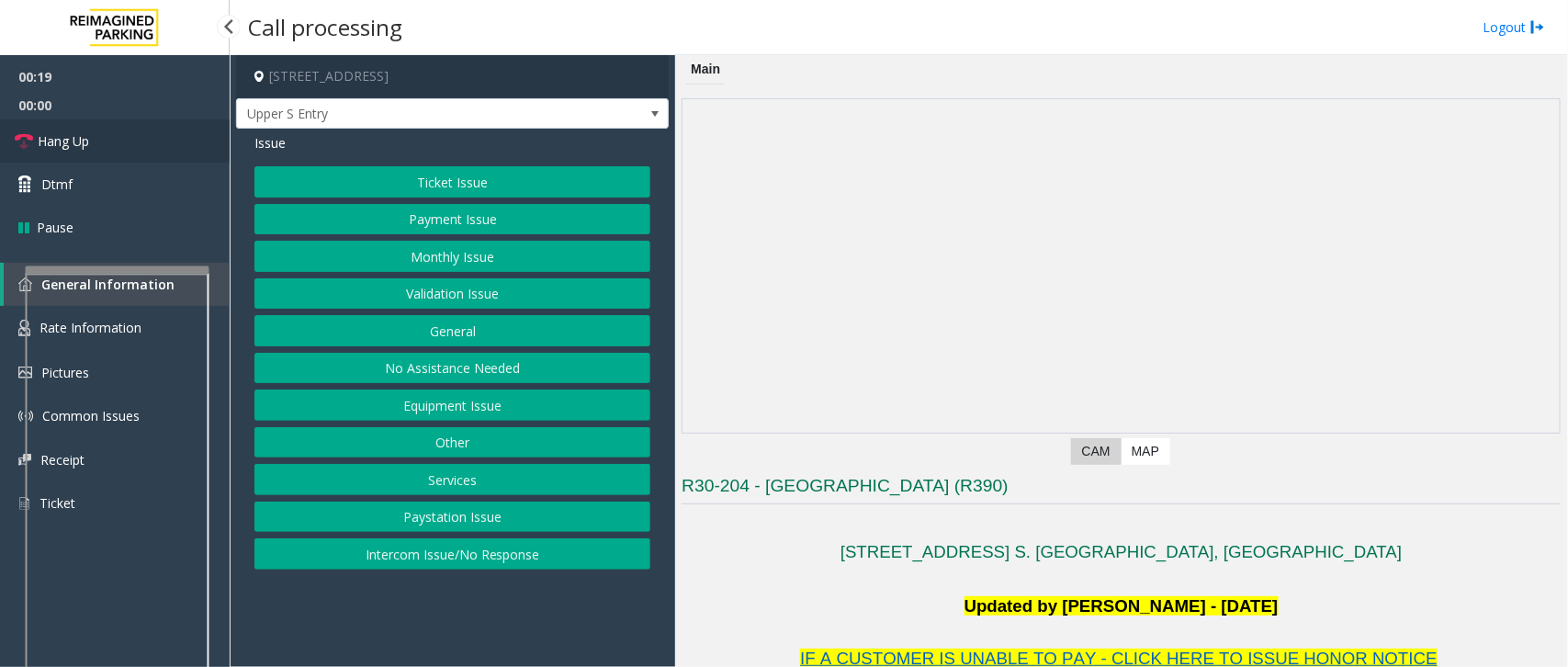
click at [49, 136] on span "Hang Up" at bounding box center [63, 141] width 51 height 20
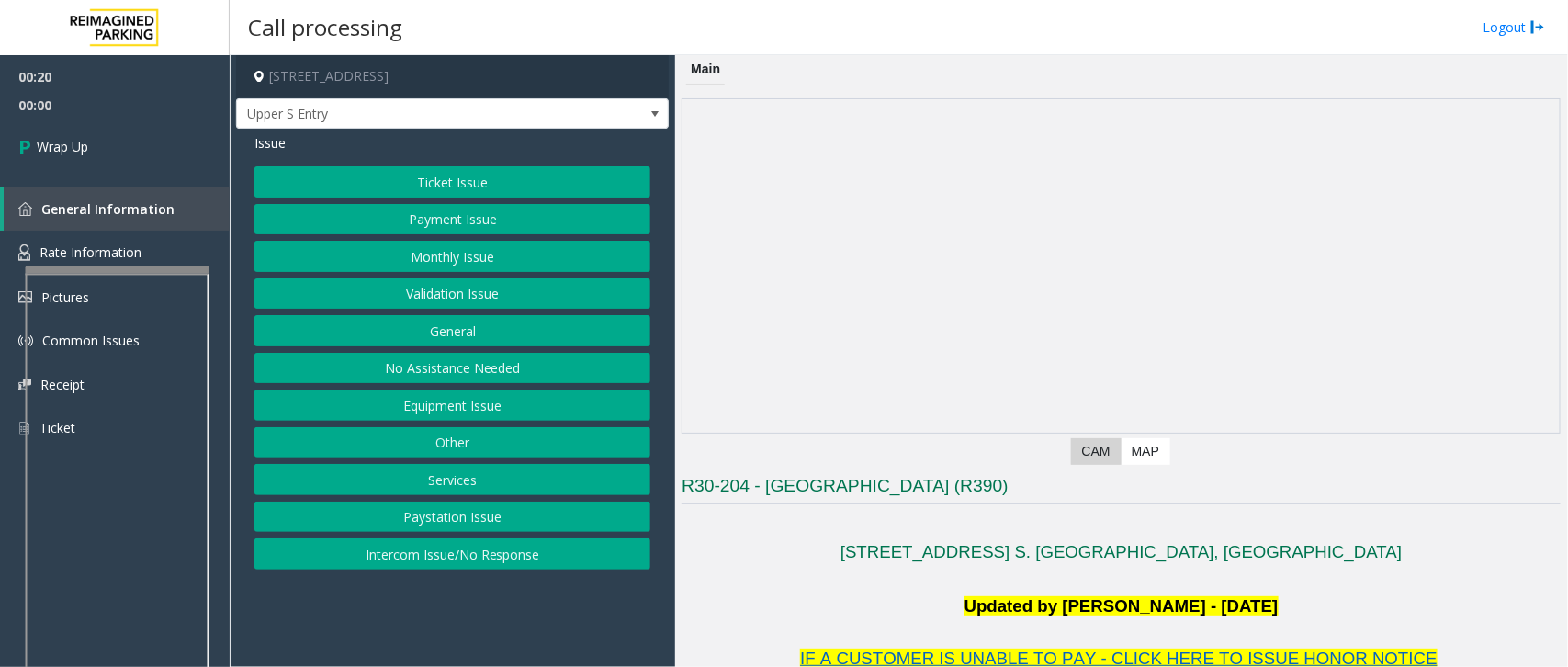
click at [402, 185] on button "Ticket Issue" at bounding box center [453, 181] width 396 height 31
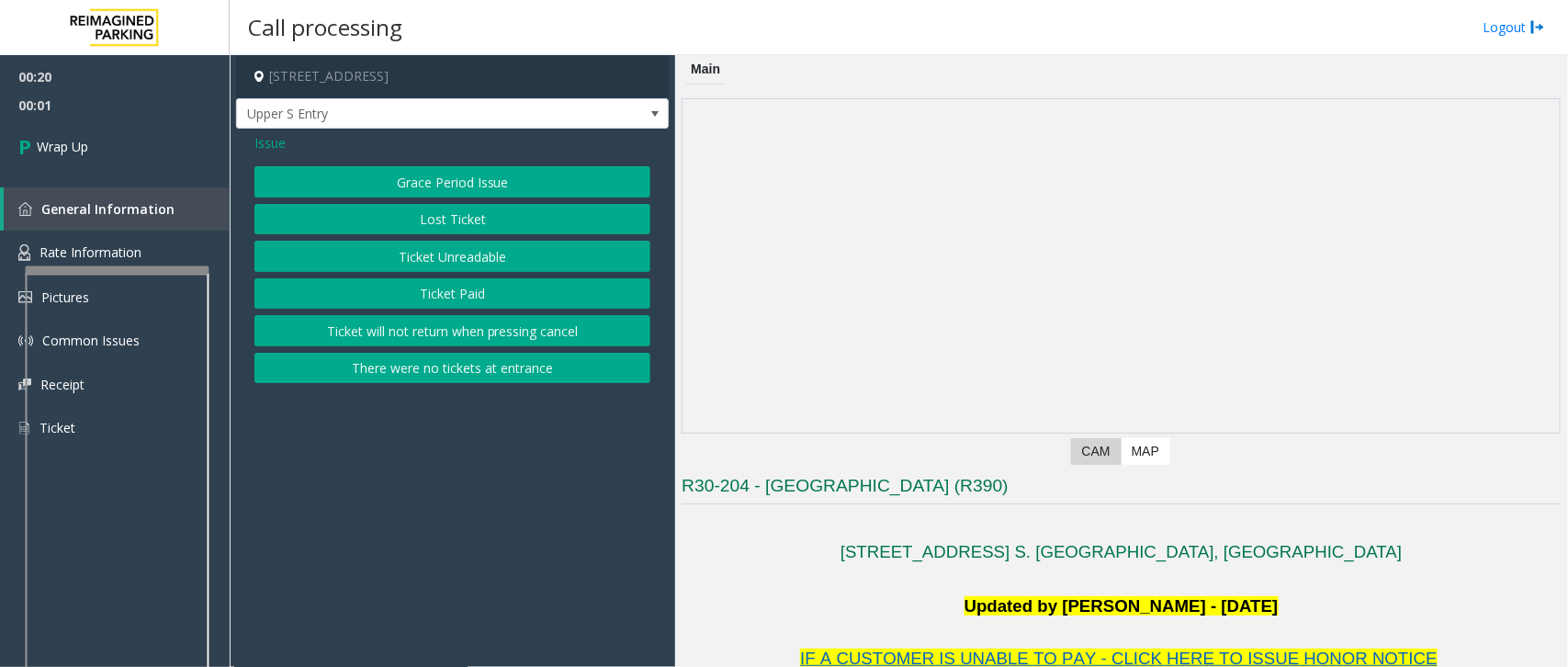
click at [256, 149] on span "Issue" at bounding box center [270, 143] width 31 height 20
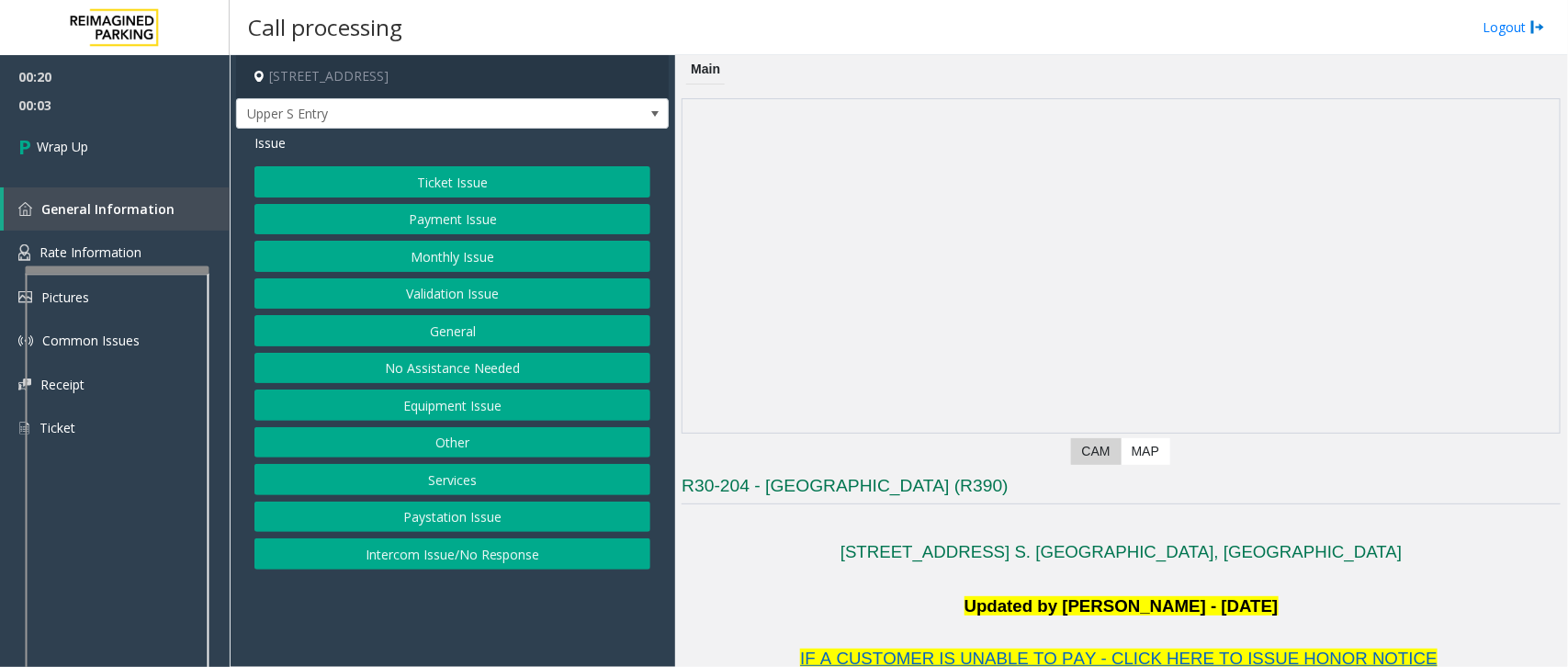
click at [439, 397] on button "Equipment Issue" at bounding box center [453, 404] width 396 height 31
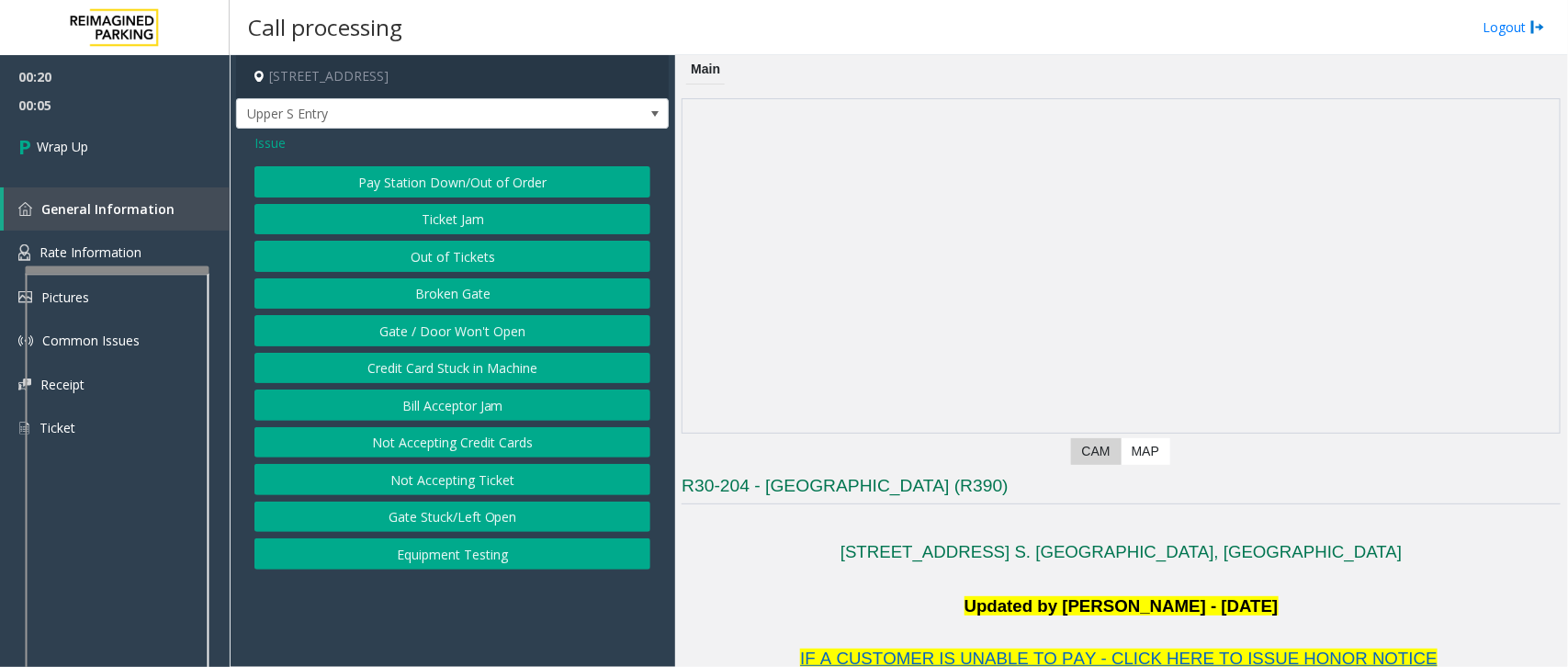
click at [447, 335] on button "Gate / Door Won't Open" at bounding box center [453, 330] width 396 height 31
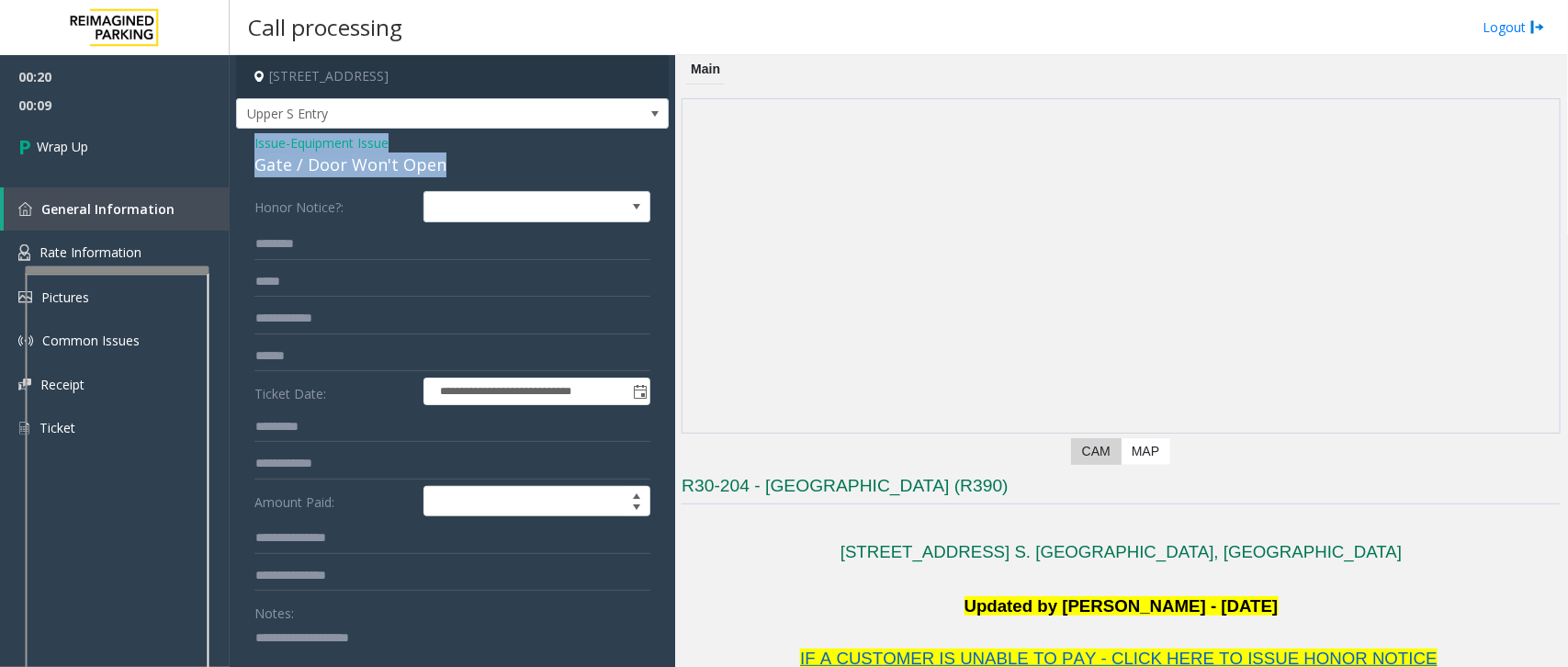
drag, startPoint x: 438, startPoint y: 162, endPoint x: 248, endPoint y: 146, distance: 190.7
click at [245, 146] on div "**********" at bounding box center [453, 583] width 433 height 910
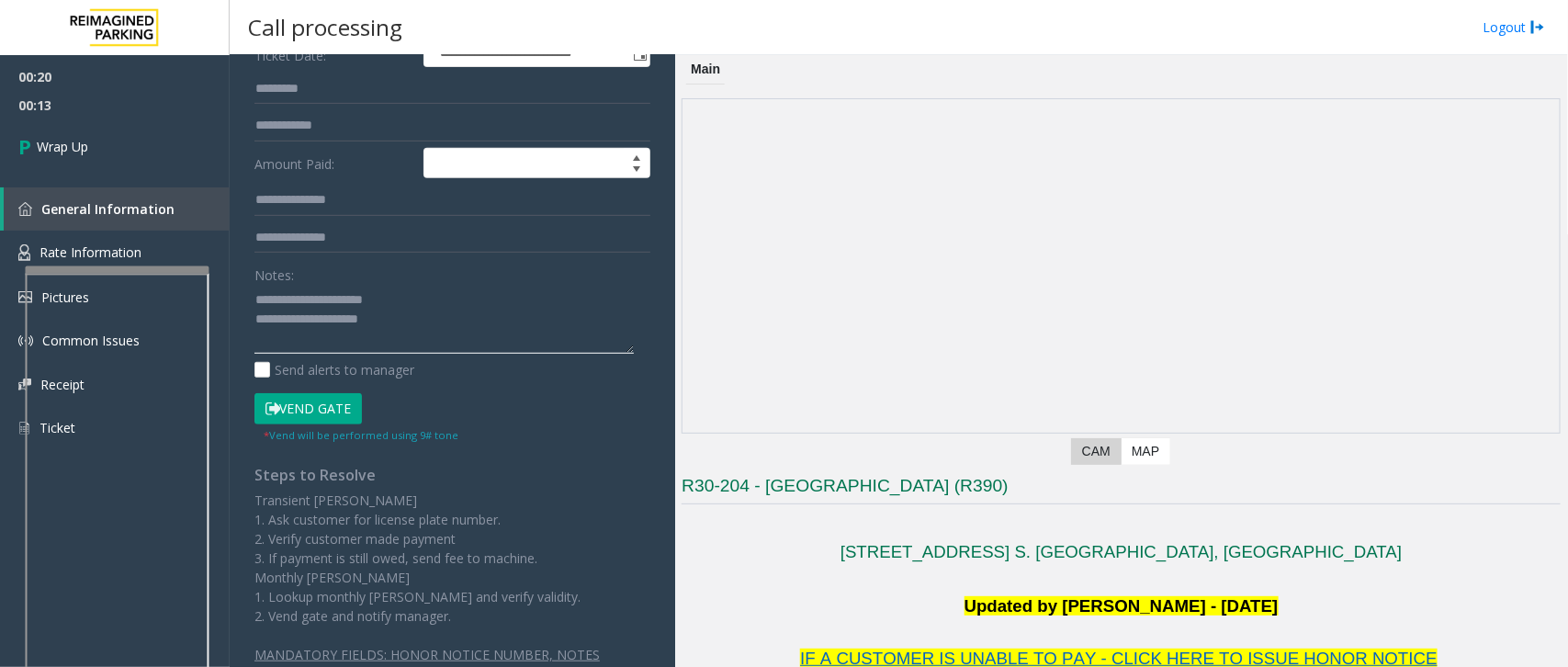
scroll to position [344, 0]
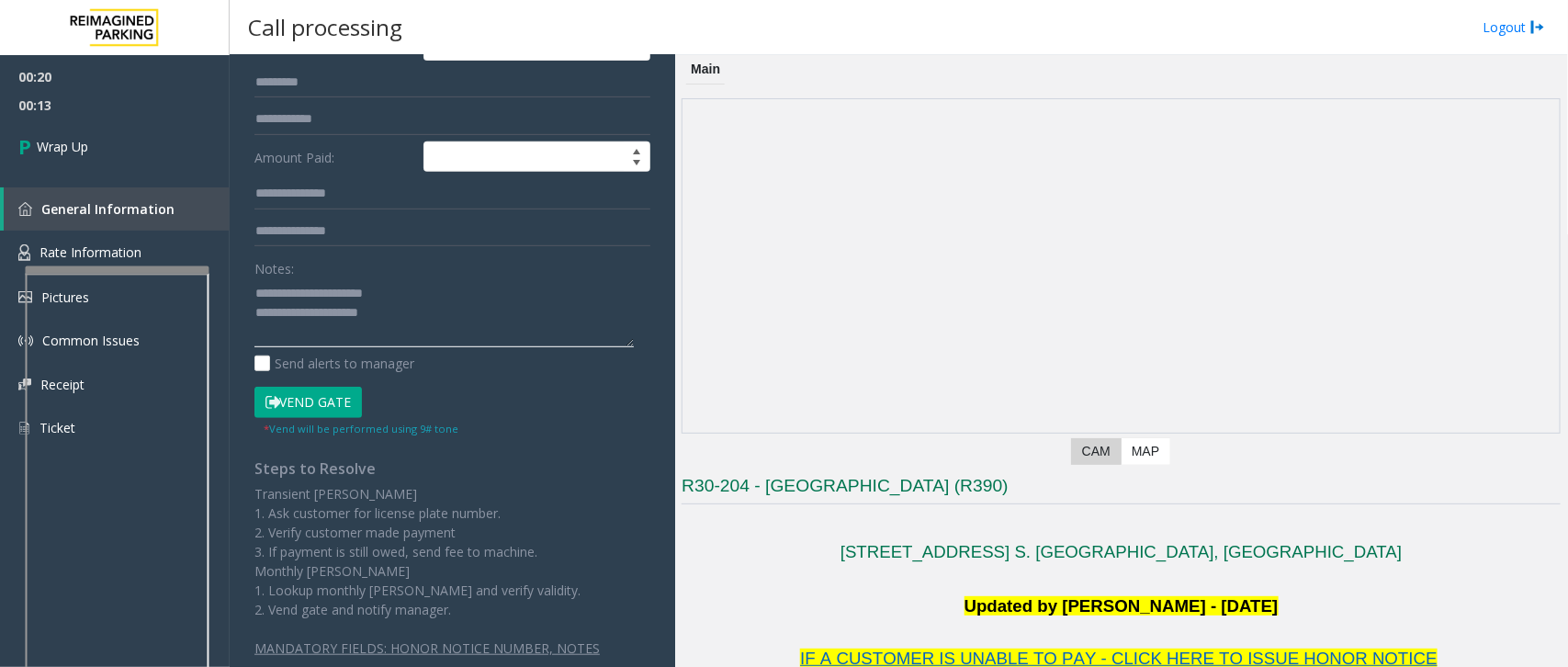
click at [428, 311] on textarea at bounding box center [444, 313] width 379 height 69
type textarea "**********"
click at [52, 149] on span "Wrap Up" at bounding box center [62, 146] width 51 height 20
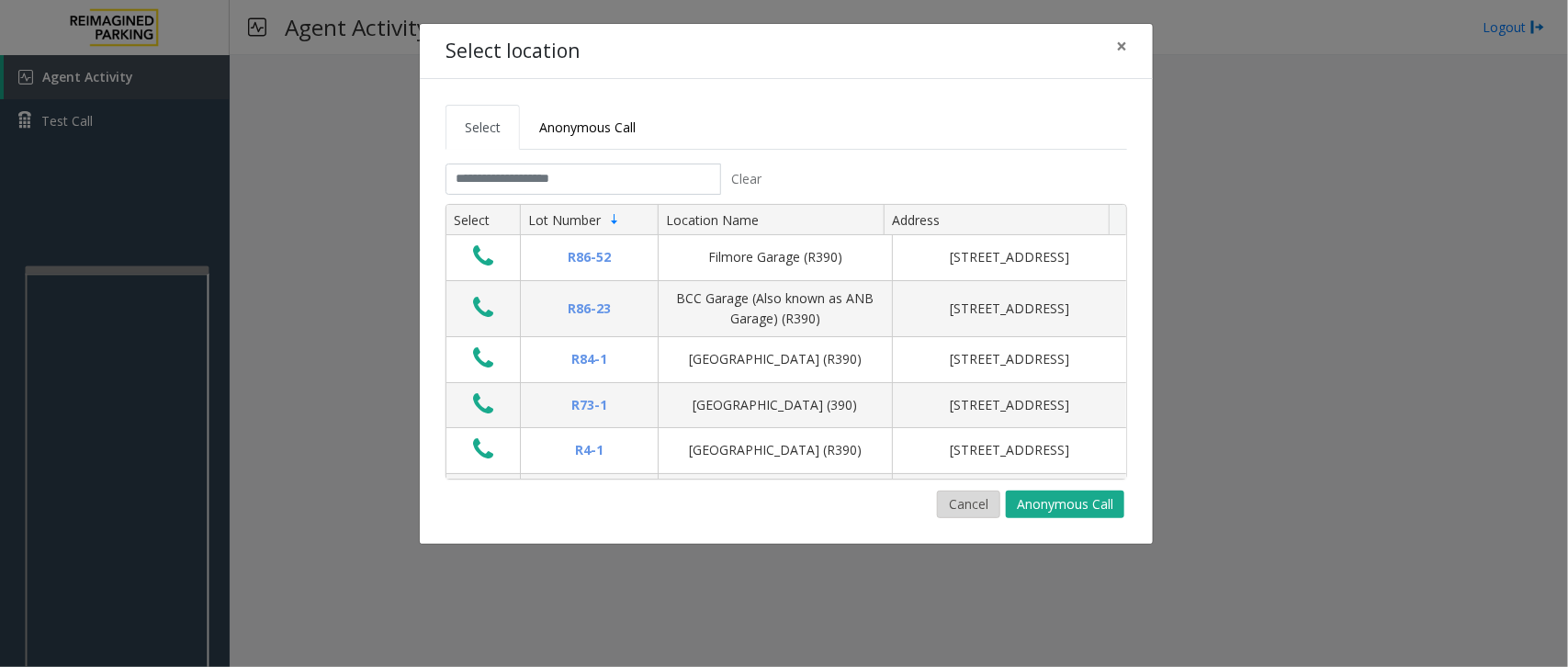
click at [948, 507] on button "Cancel" at bounding box center [969, 505] width 63 height 28
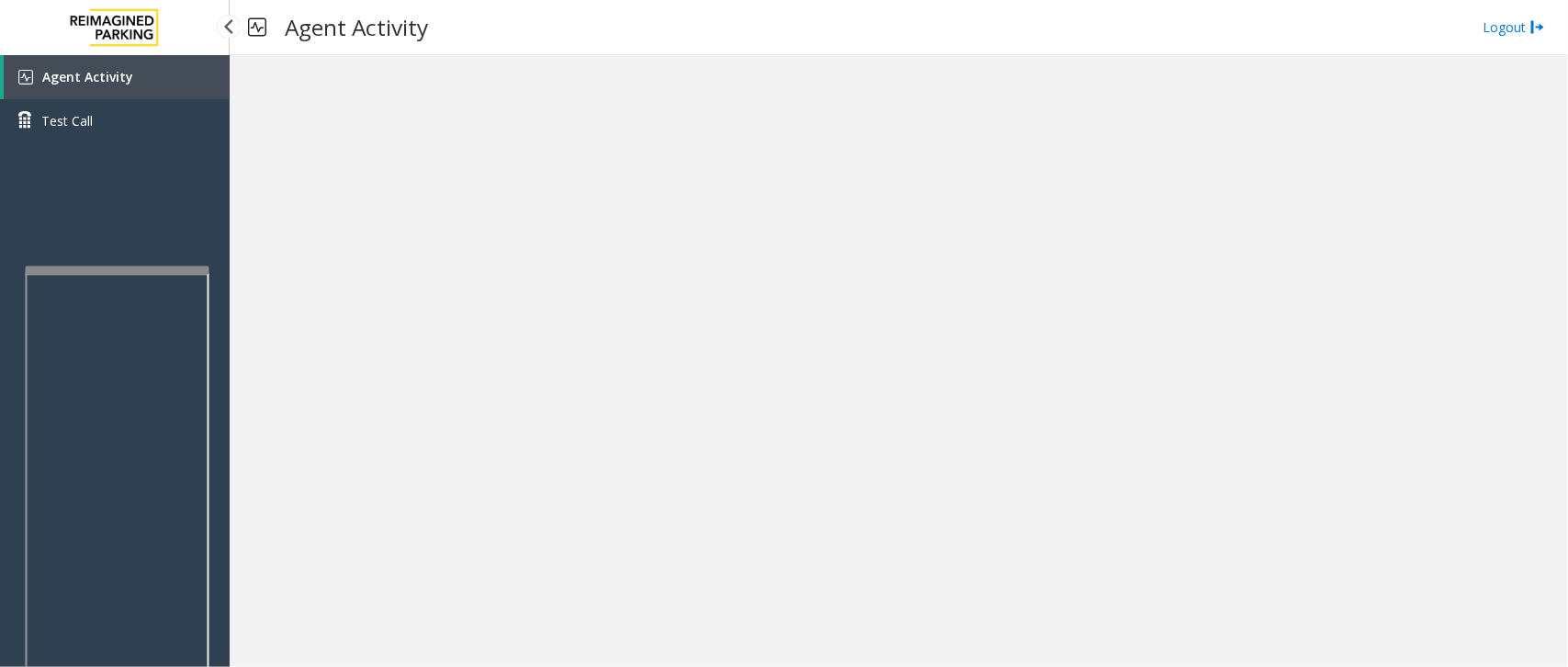
click at [175, 81] on link "Agent Activity" at bounding box center [117, 76] width 226 height 44
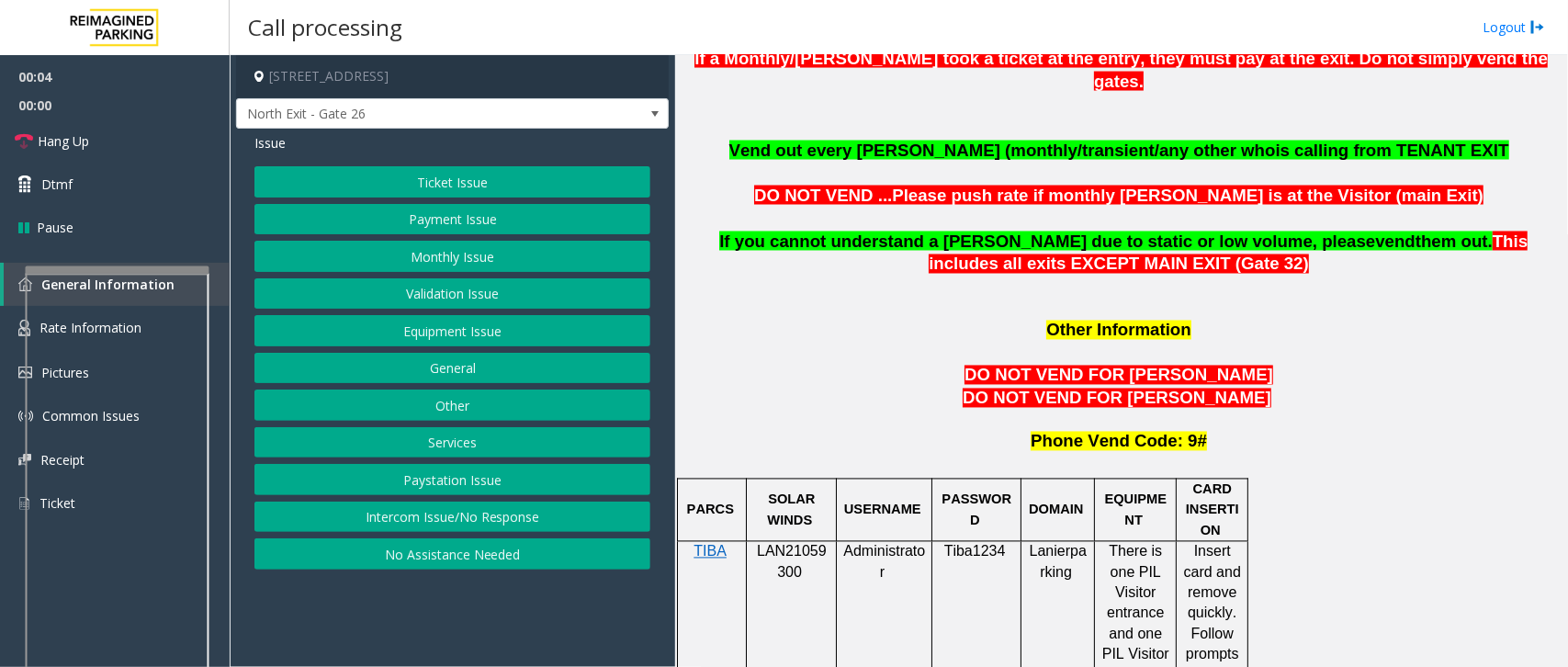
scroll to position [1377, 0]
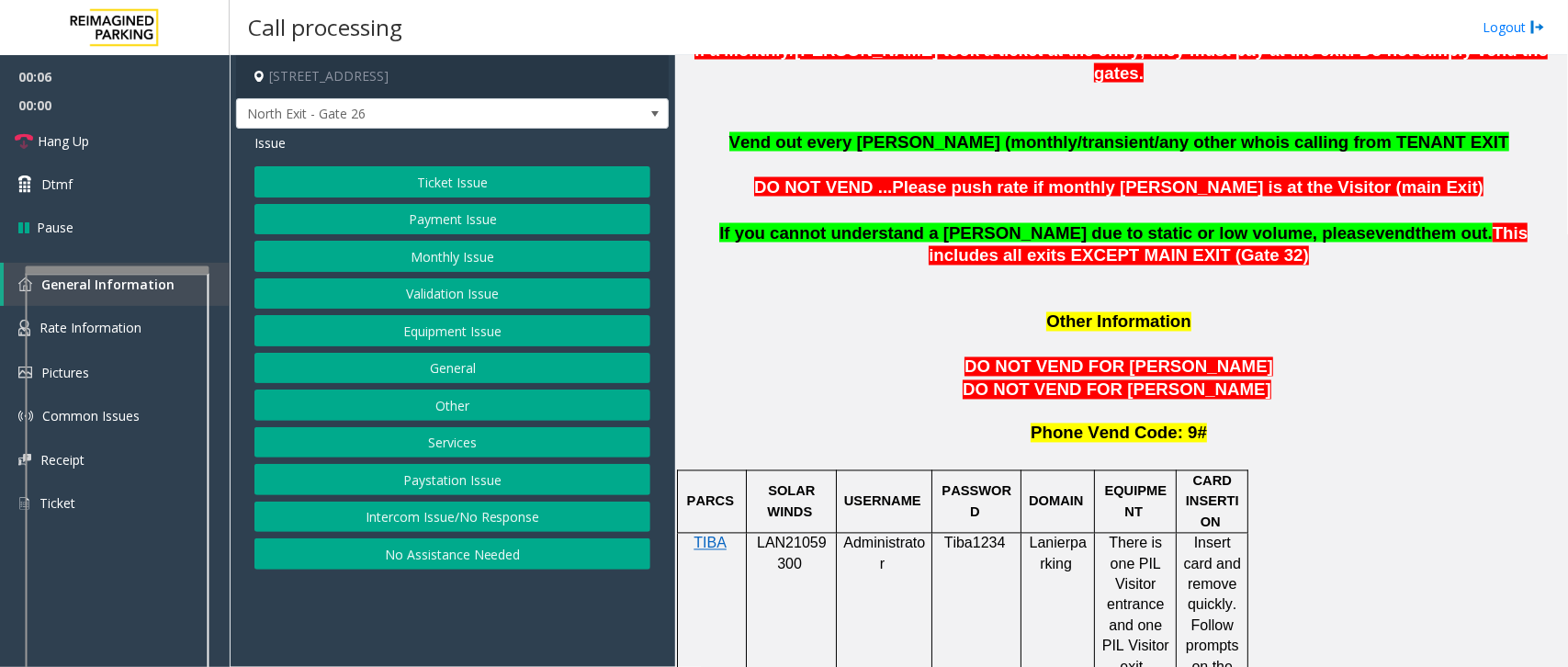
click at [801, 535] on span "LAN21059300" at bounding box center [791, 553] width 70 height 35
click at [354, 557] on button "No Assistance Needed" at bounding box center [453, 553] width 396 height 31
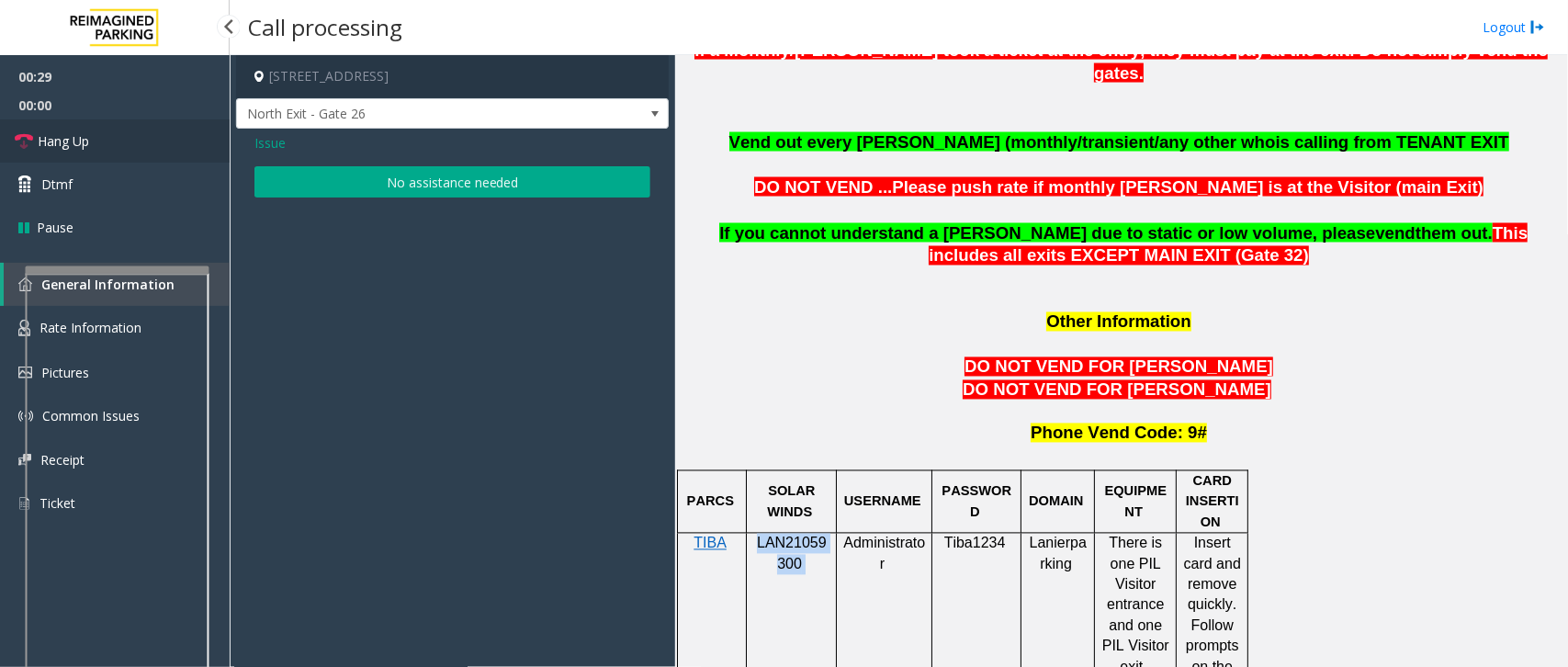
click at [121, 154] on link "Hang Up" at bounding box center [115, 141] width 230 height 43
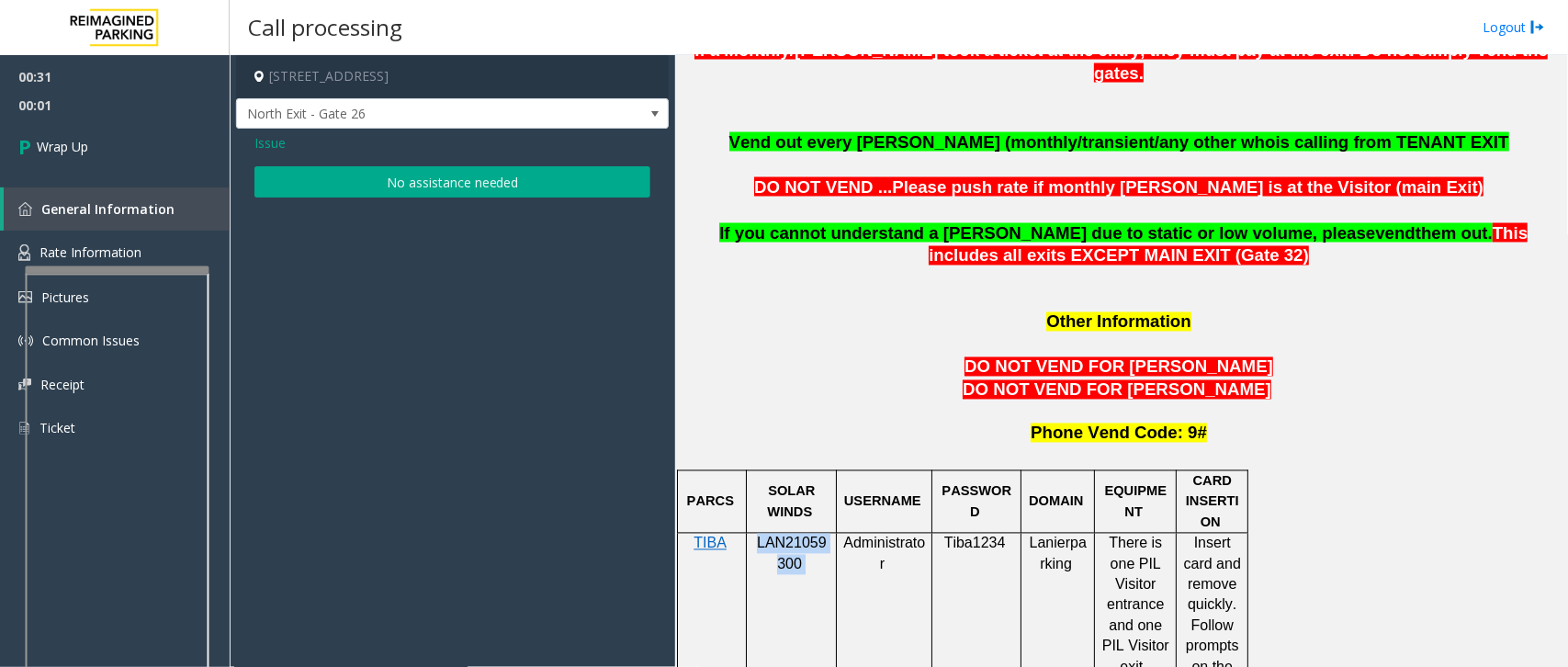
click at [329, 179] on button "No assistance needed" at bounding box center [453, 181] width 396 height 31
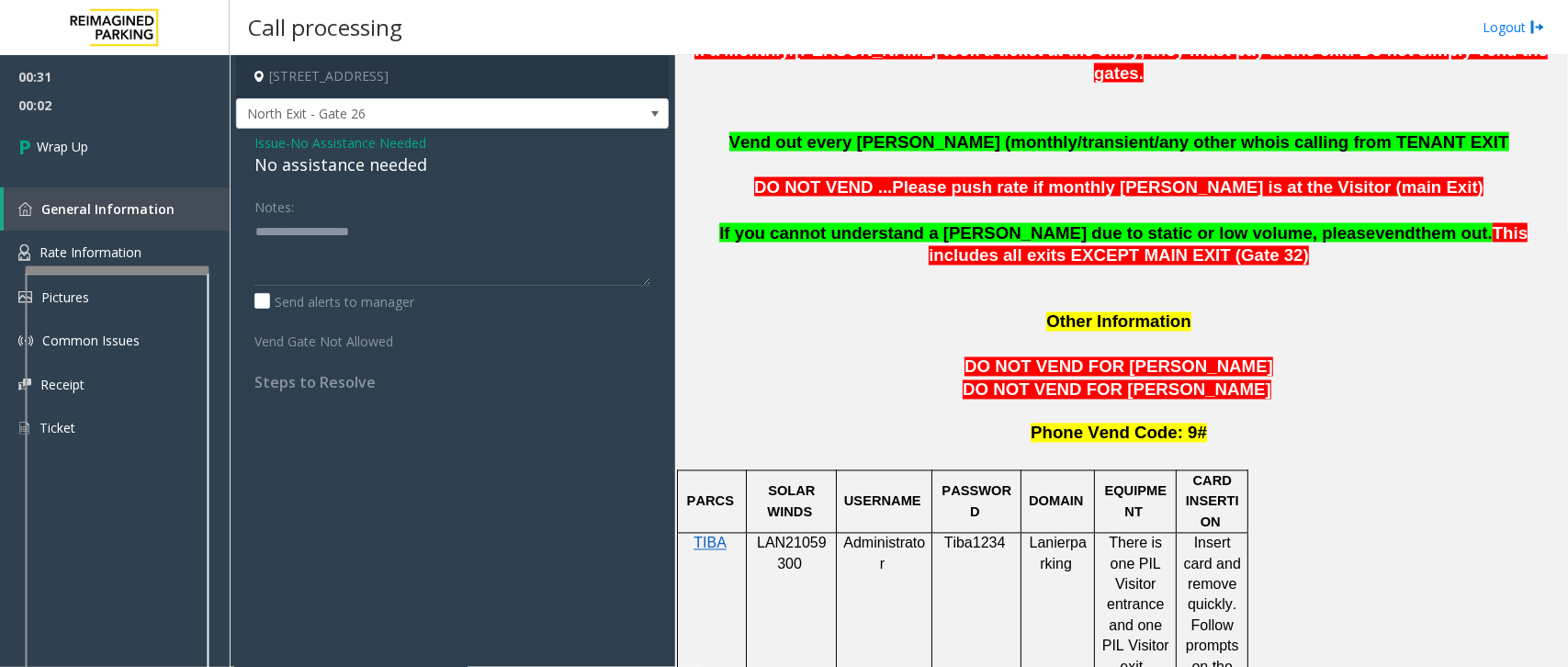
click at [328, 165] on div "No assistance needed" at bounding box center [453, 164] width 396 height 25
type textarea "**********"
click at [60, 147] on span "Wrap Up" at bounding box center [62, 146] width 51 height 20
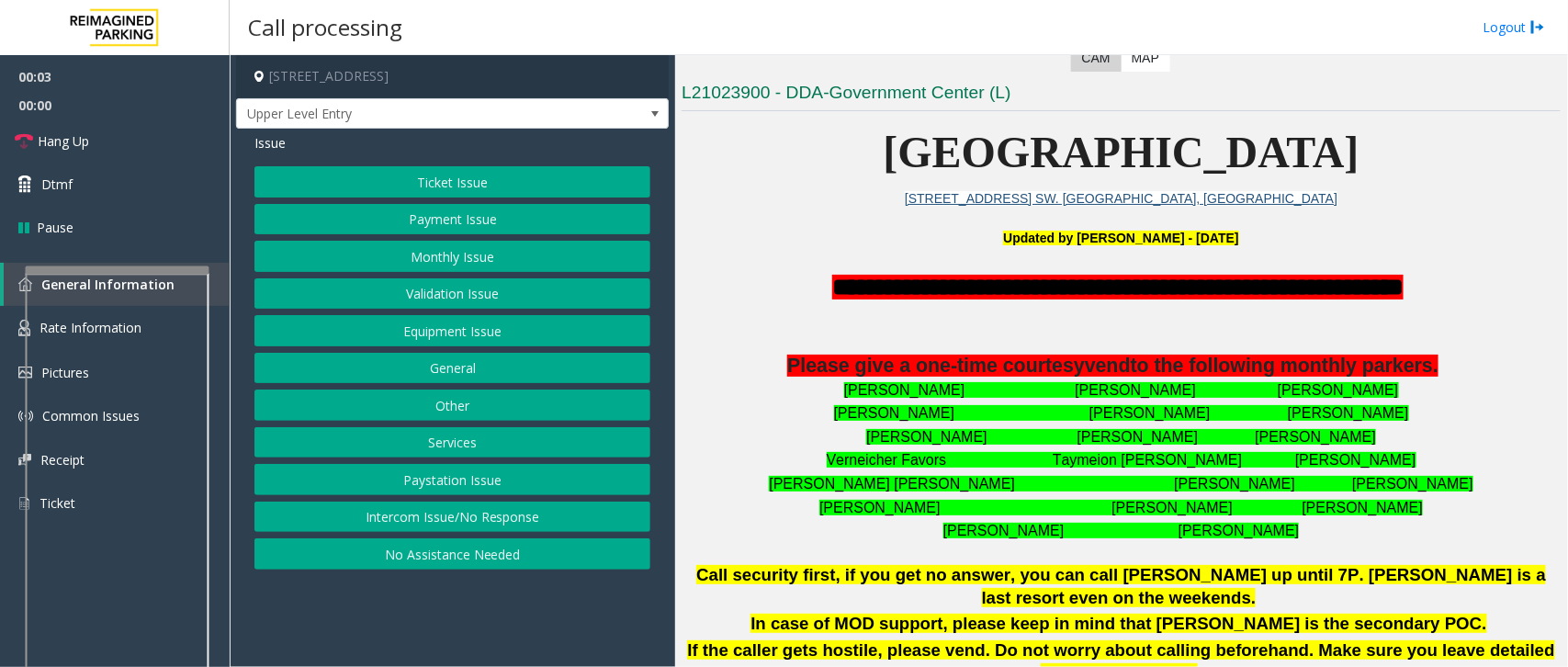
scroll to position [459, 0]
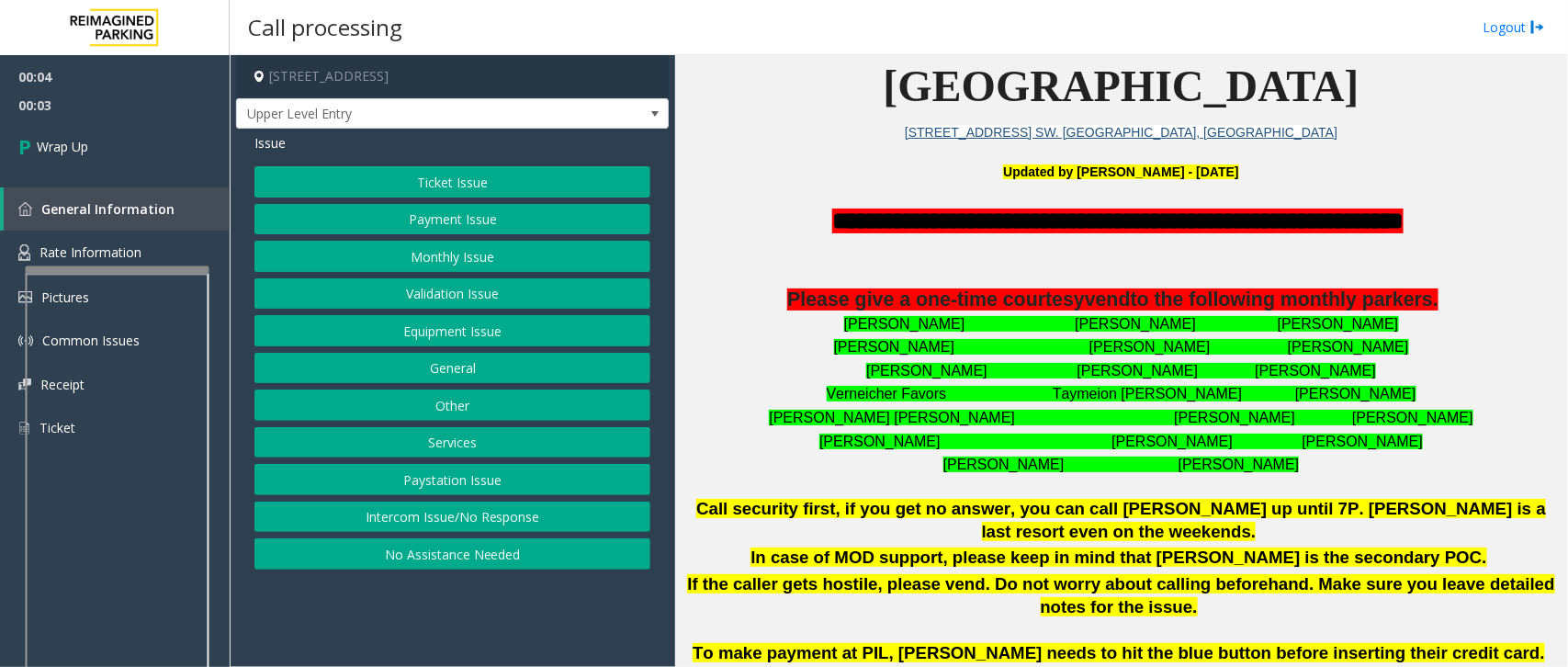
click at [390, 521] on button "Intercom Issue/No Response" at bounding box center [453, 516] width 396 height 31
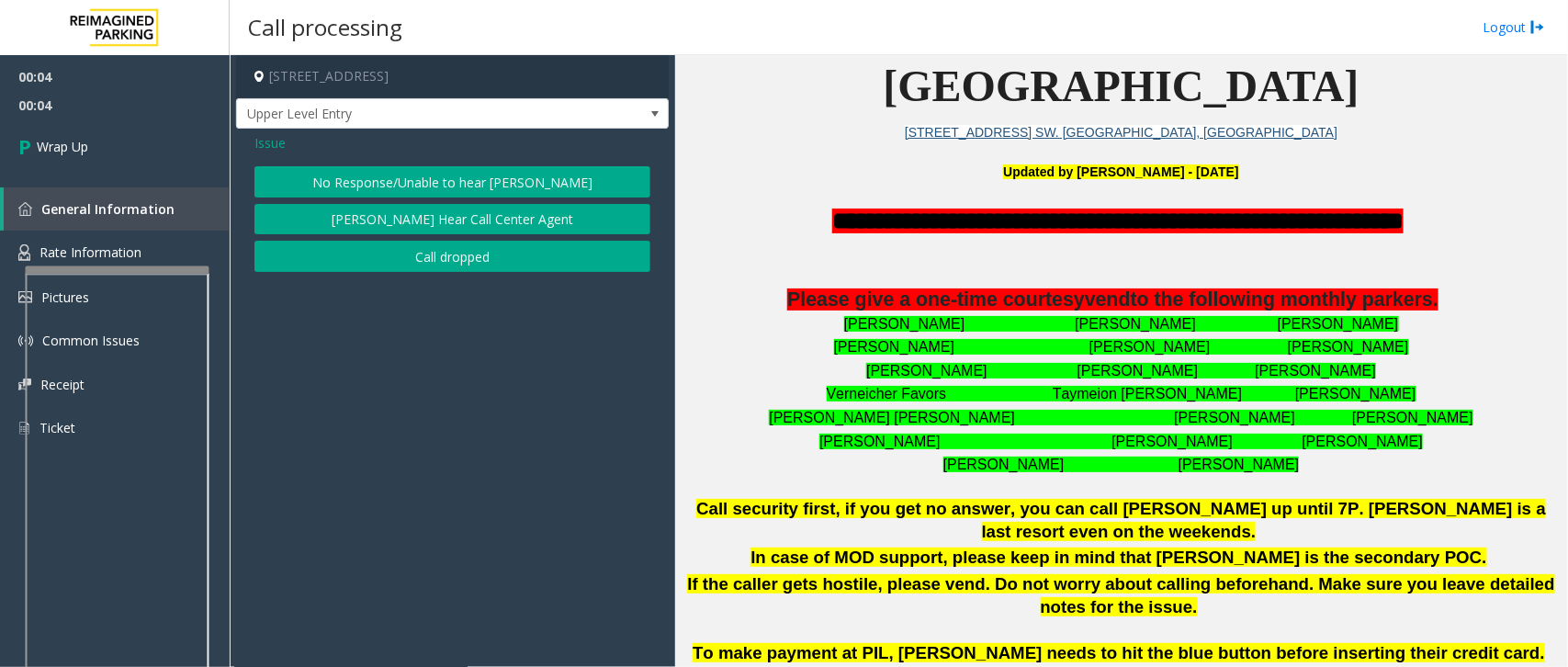
click at [469, 255] on button "Call dropped" at bounding box center [453, 256] width 396 height 31
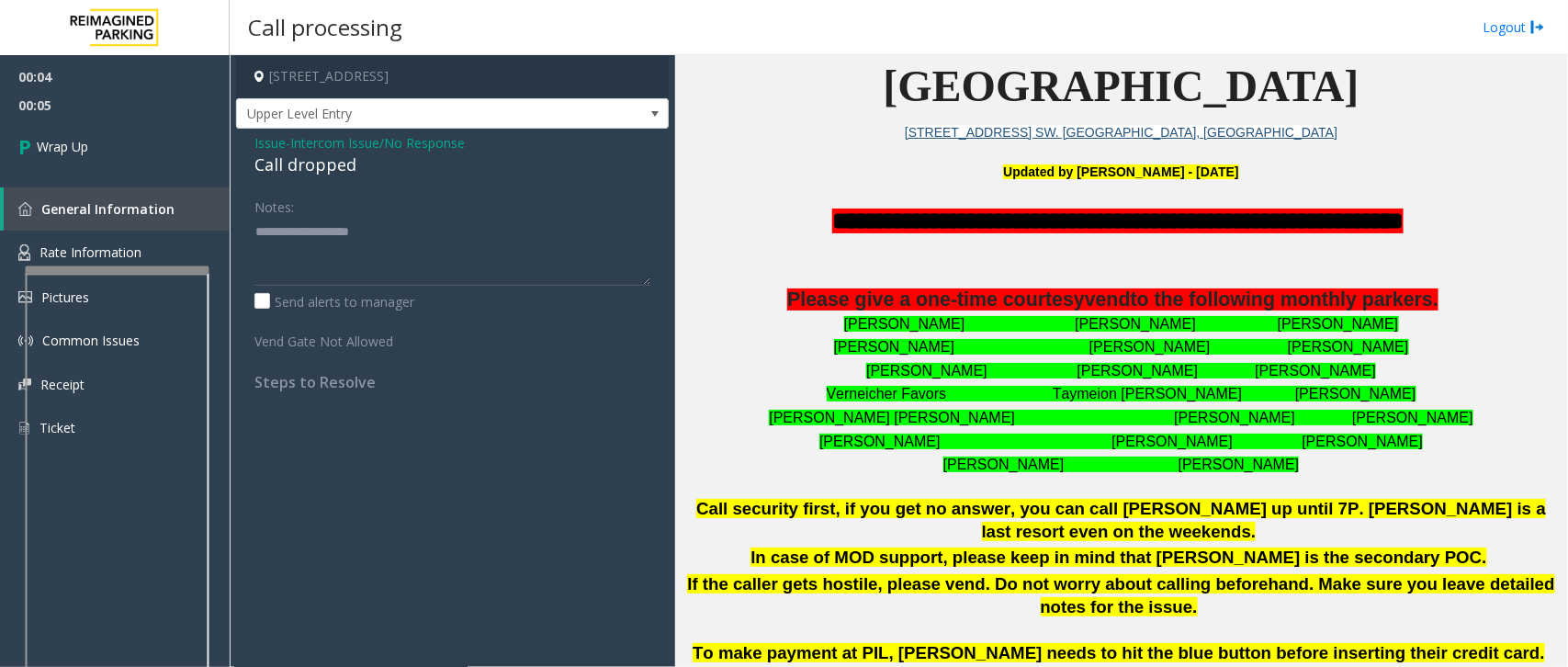
click at [315, 168] on div "Call dropped" at bounding box center [453, 164] width 396 height 25
type textarea "**********"
click at [112, 154] on link "Wrap Up" at bounding box center [115, 146] width 230 height 54
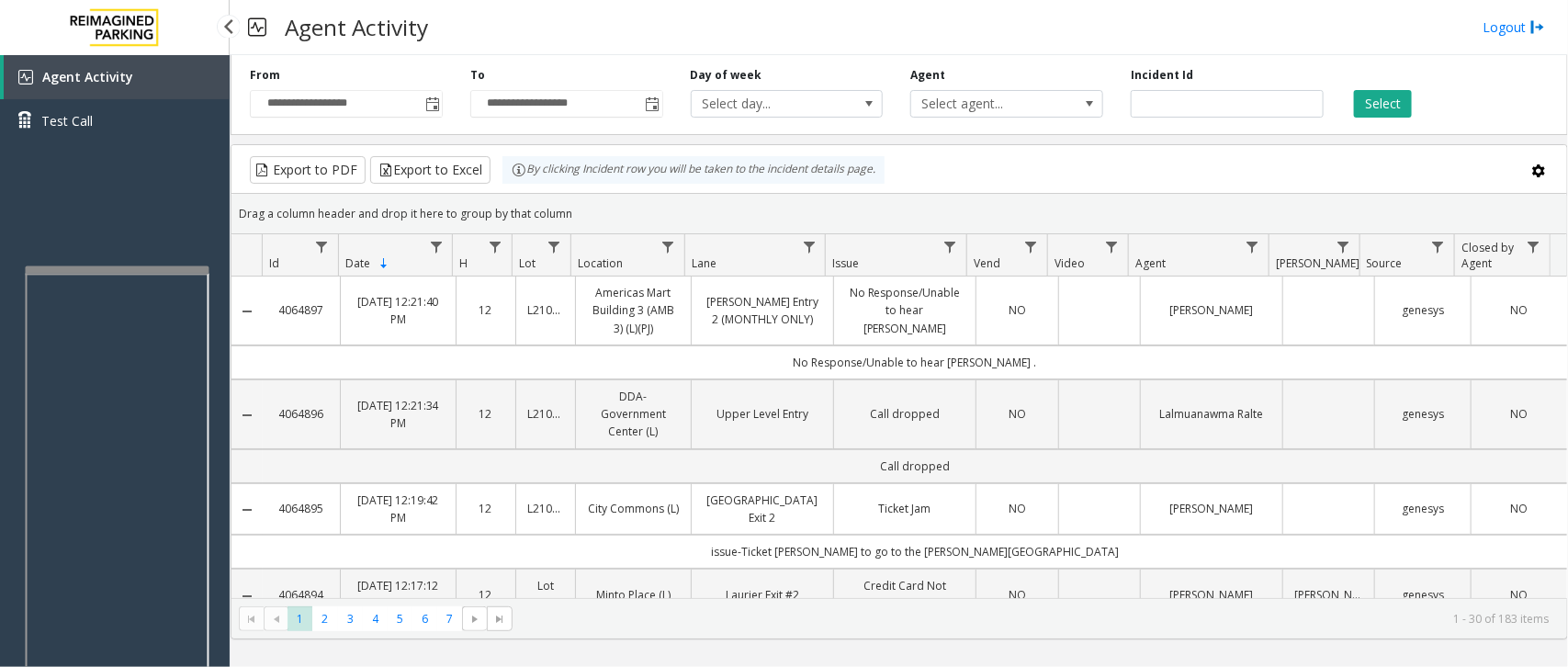
click at [154, 165] on div "Agent Activity Test Call" at bounding box center [115, 388] width 230 height 667
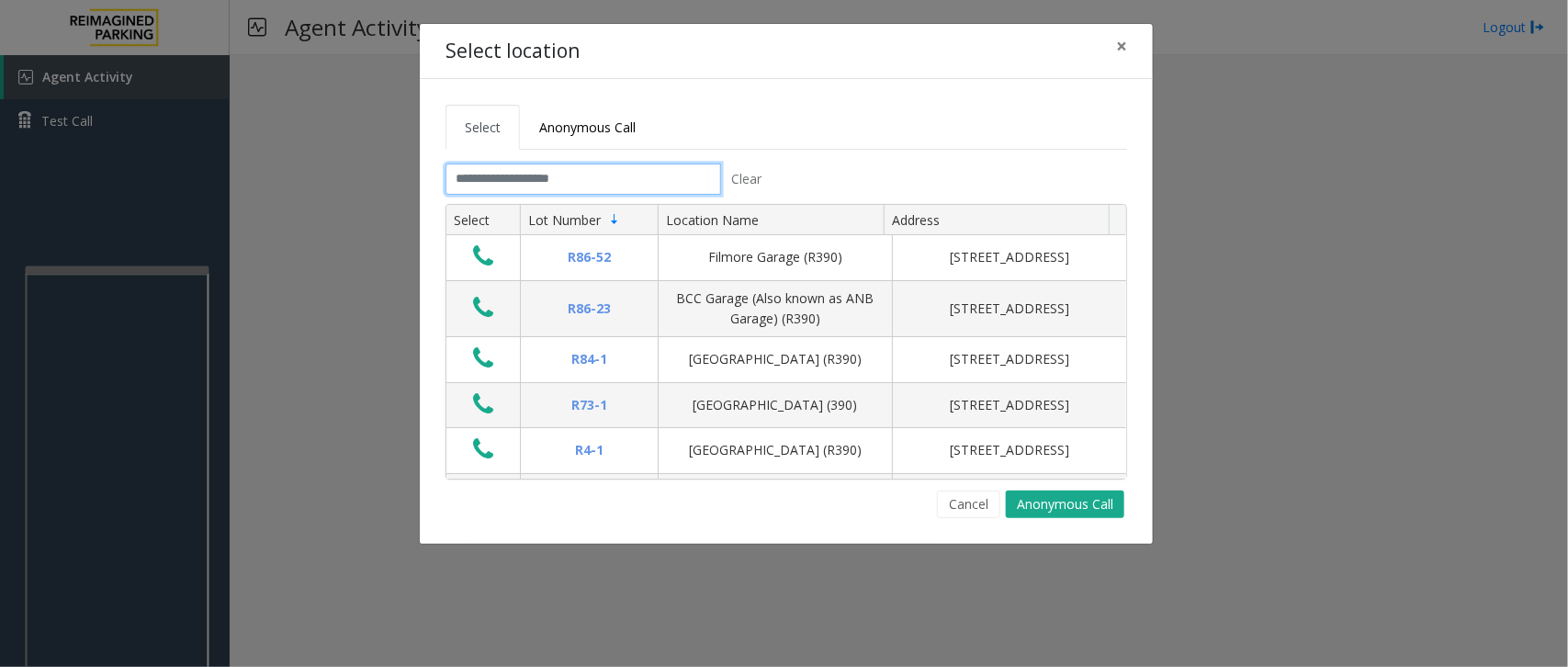
click at [575, 182] on input "text" at bounding box center [582, 178] width 275 height 31
